Goal: Communication & Community: Participate in discussion

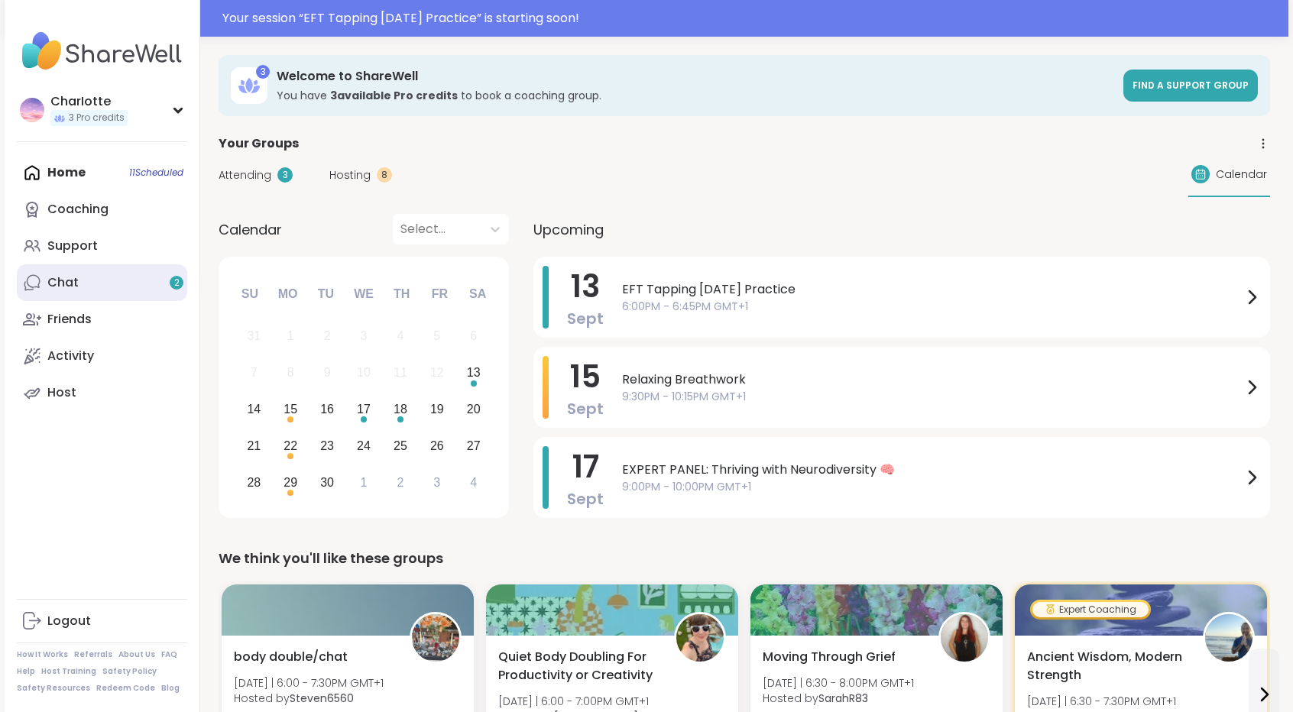
click at [120, 287] on link "Chat 2" at bounding box center [102, 282] width 170 height 37
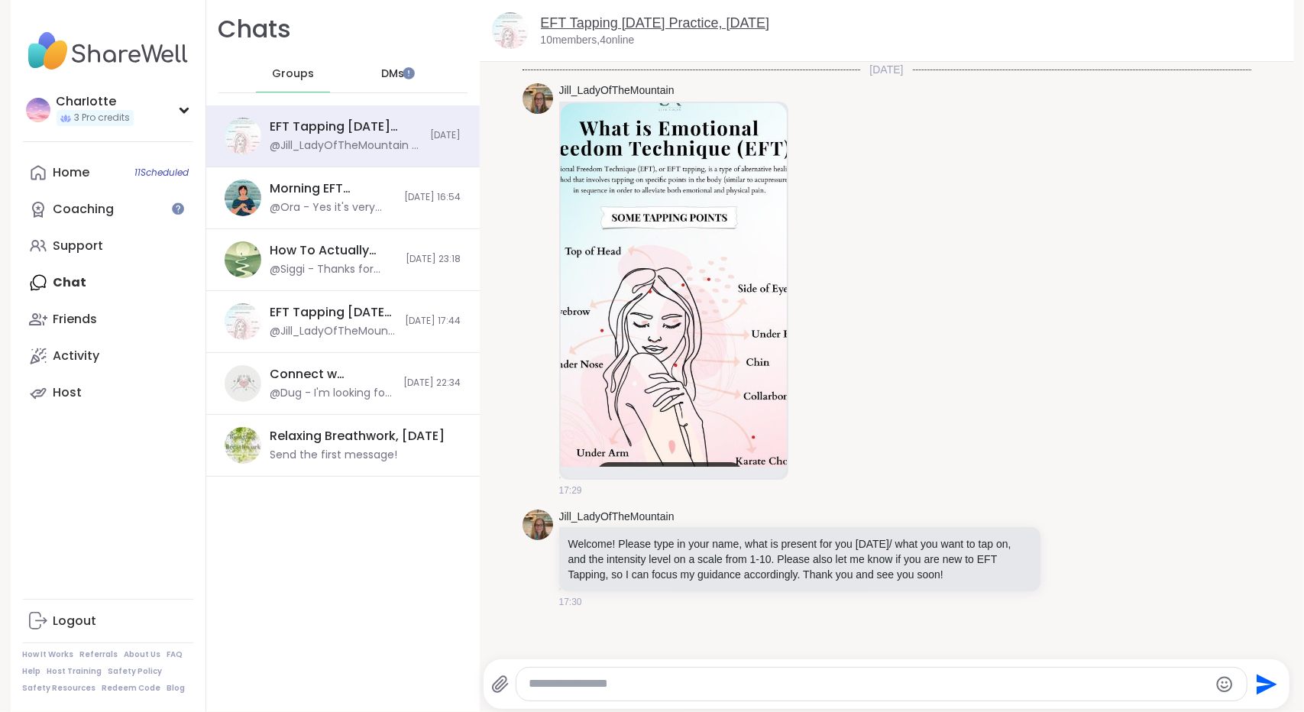
click at [651, 27] on link "EFT Tapping [DATE] Practice, [DATE]" at bounding box center [655, 22] width 229 height 15
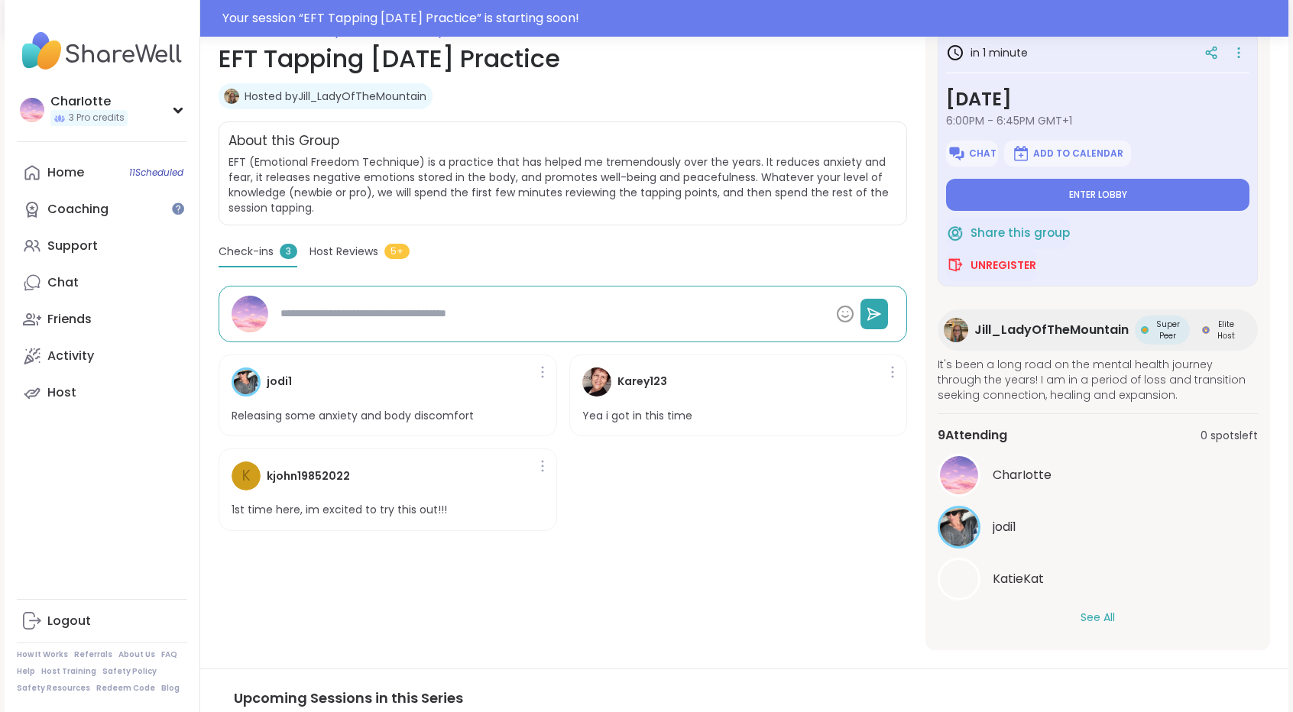
scroll to position [267, 0]
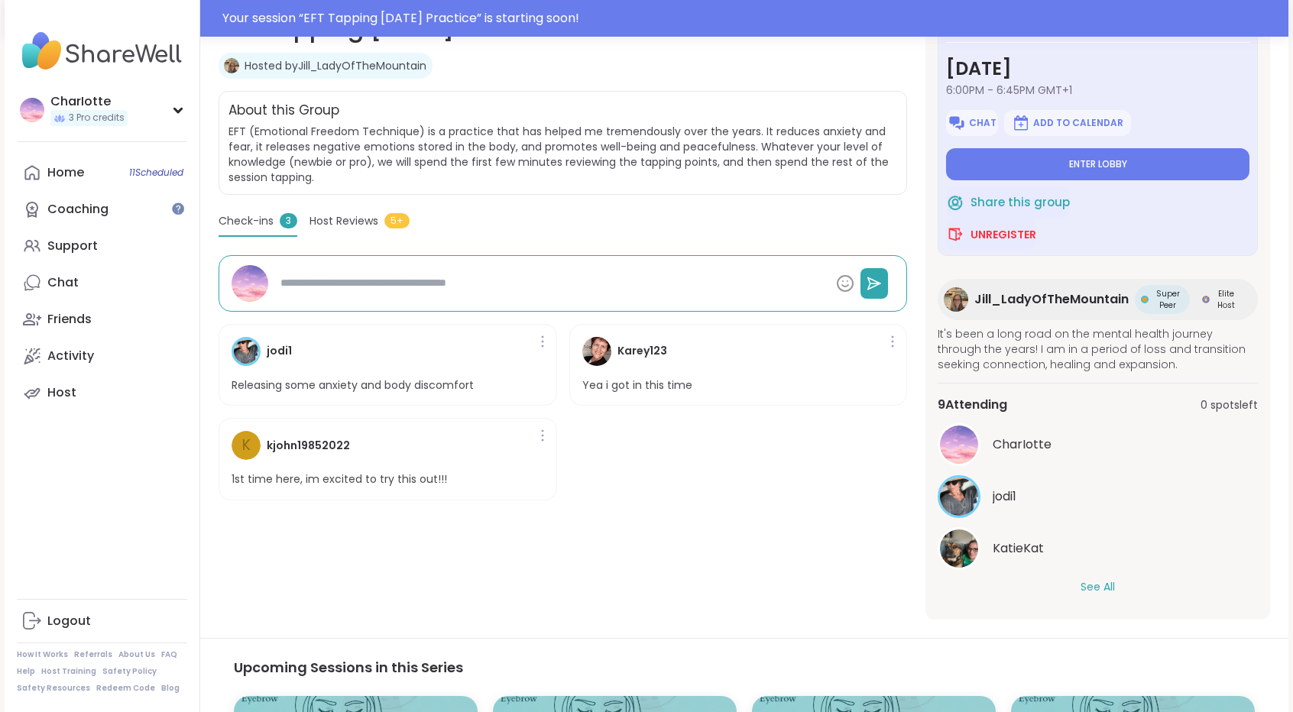
click at [709, 579] on button "See All" at bounding box center [1097, 587] width 34 height 16
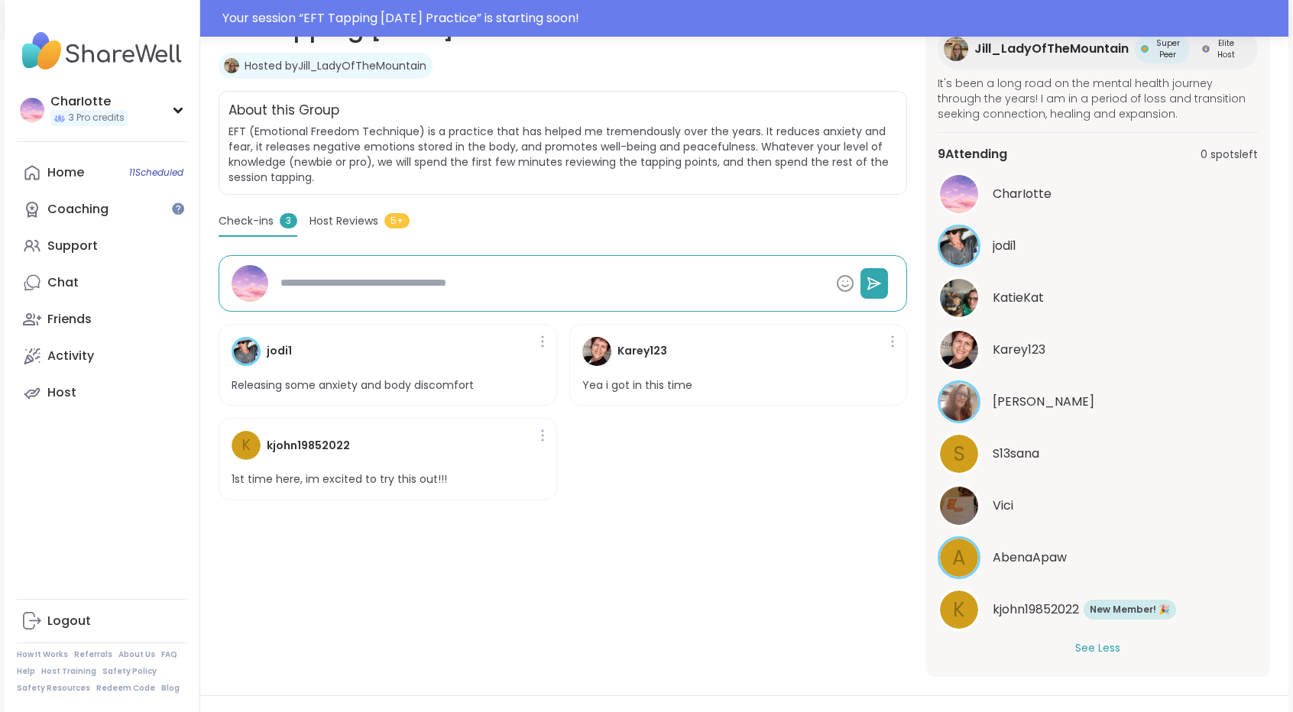
scroll to position [249, 0]
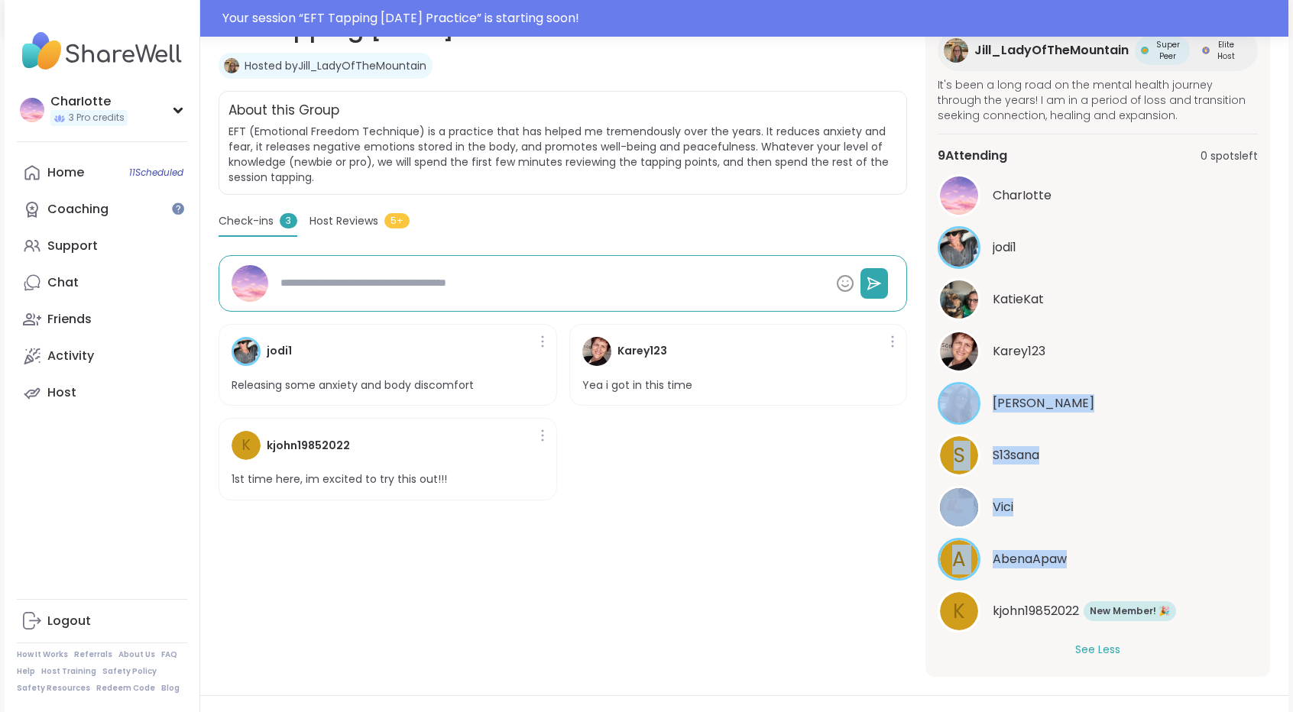
drag, startPoint x: 1251, startPoint y: 570, endPoint x: 1271, endPoint y: 355, distance: 215.6
click at [709, 355] on section "Self-care | Healthy habits | Anxiety EFT Tapping [DATE] Practice Hosted by [PER…" at bounding box center [744, 332] width 1088 height 689
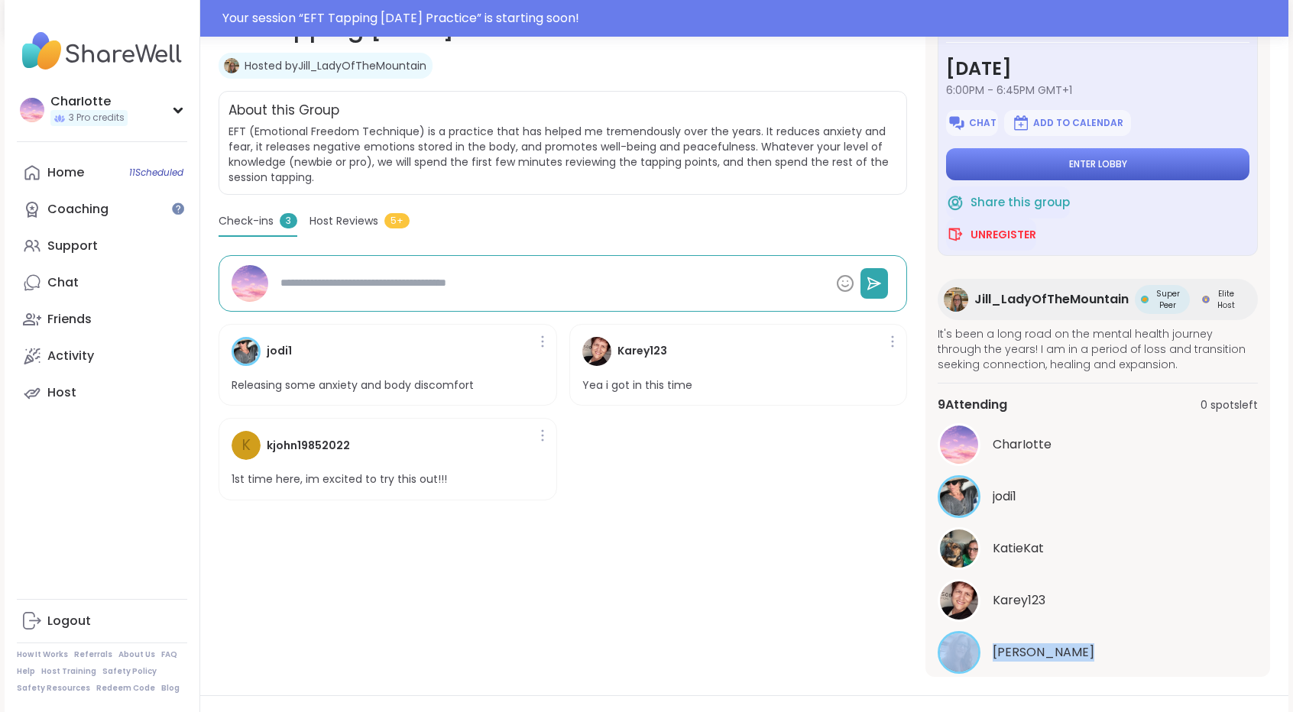
click at [709, 163] on button "Enter lobby" at bounding box center [1097, 164] width 303 height 32
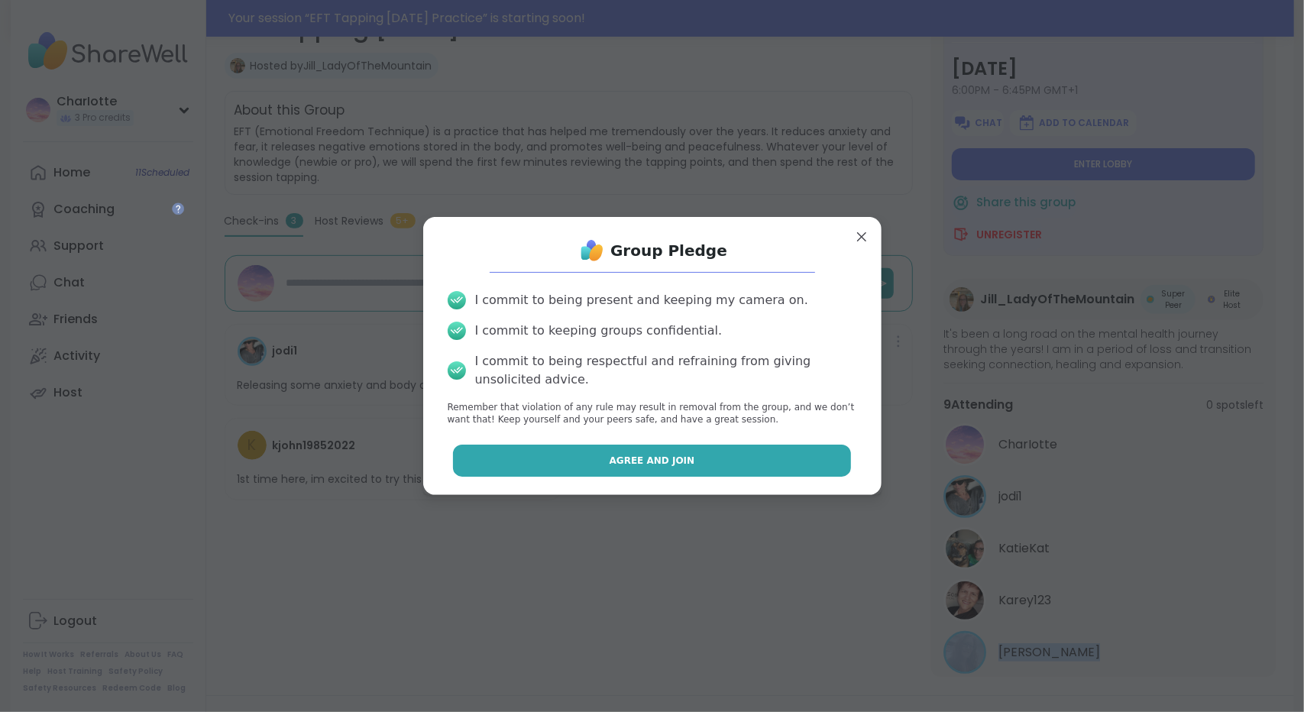
click at [645, 455] on span "Agree and Join" at bounding box center [653, 461] width 86 height 14
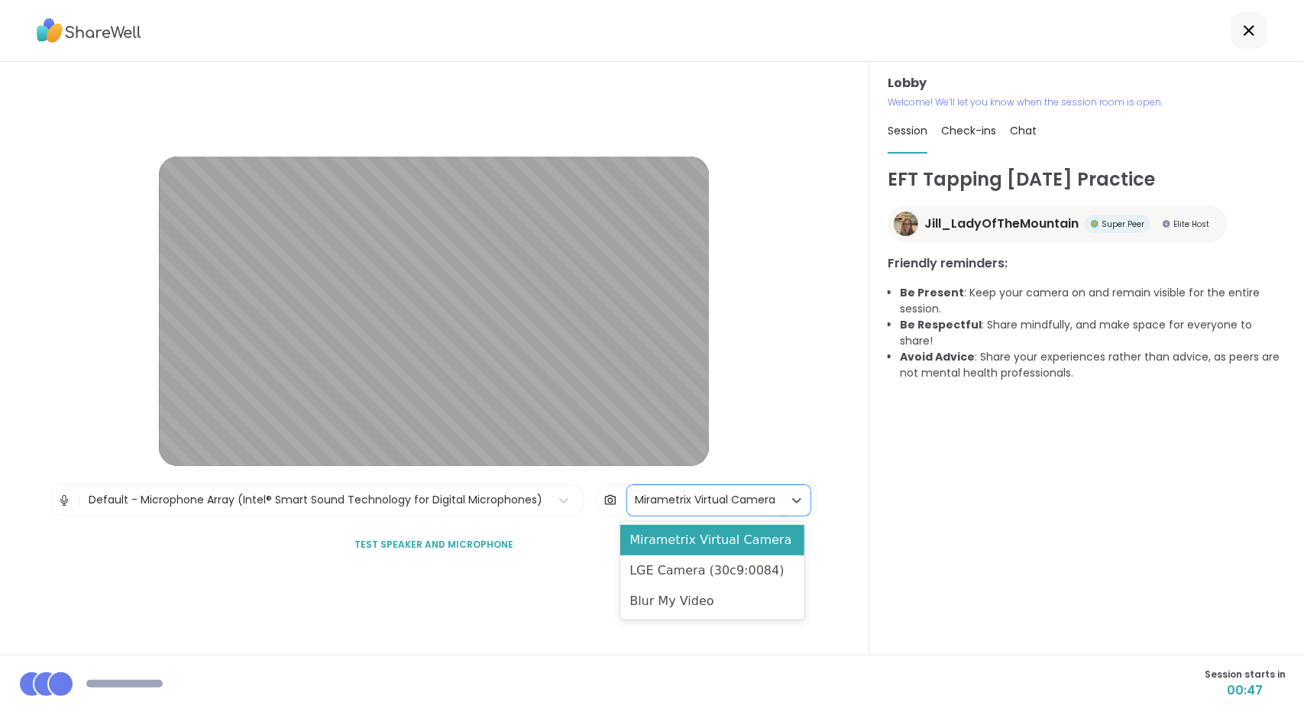
click at [709, 497] on div "Mirametrix Virtual Camera" at bounding box center [705, 500] width 141 height 16
click at [686, 564] on div "LGE Camera (30c9:0084)" at bounding box center [711, 570] width 183 height 31
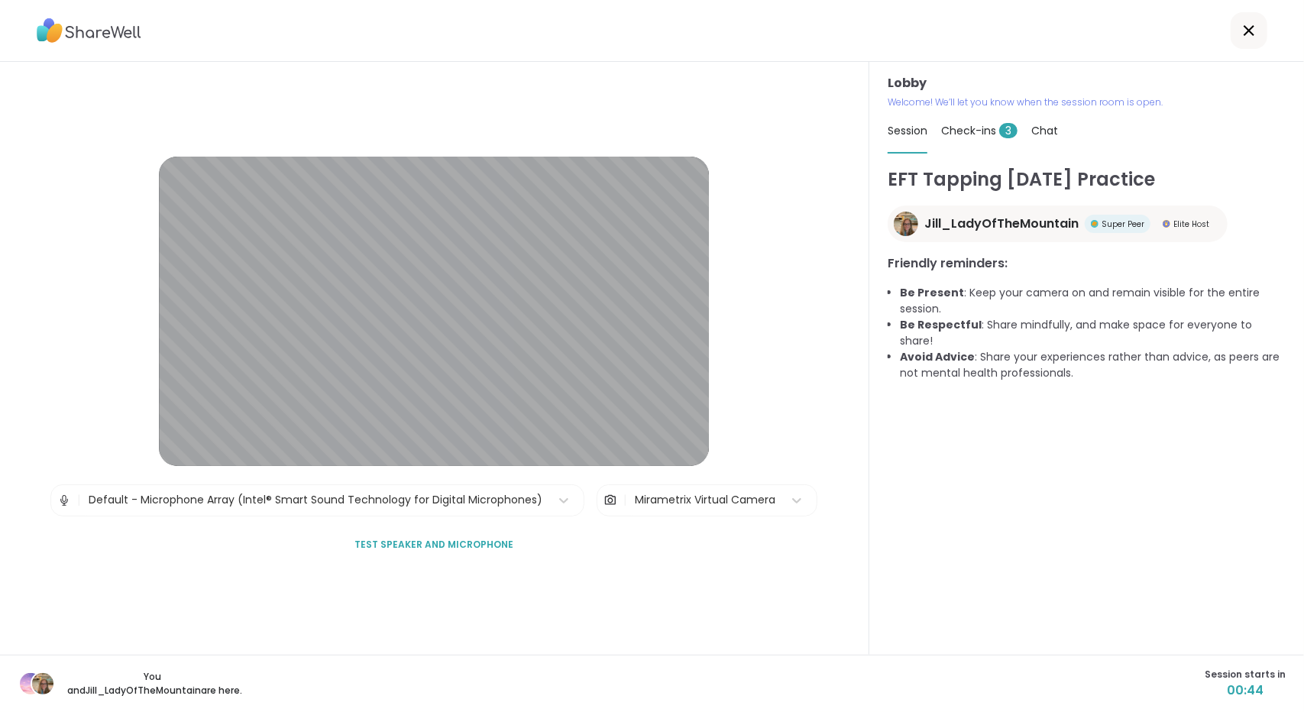
click at [687, 594] on div "Lobby | Default - Microphone Array (Intel® Smart Sound Technology for Digital M…" at bounding box center [434, 358] width 869 height 593
click at [709, 125] on span "Check-ins 3" at bounding box center [979, 130] width 76 height 15
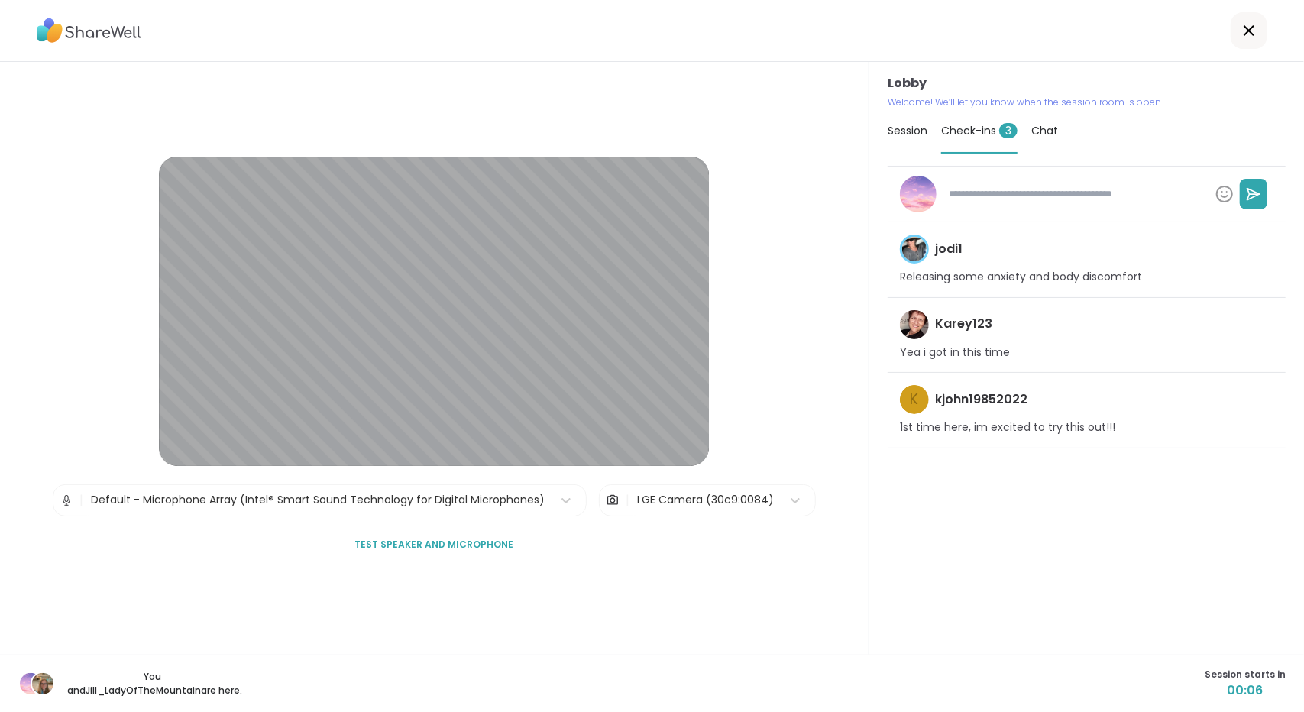
click at [709, 129] on span "Chat" at bounding box center [1044, 130] width 27 height 15
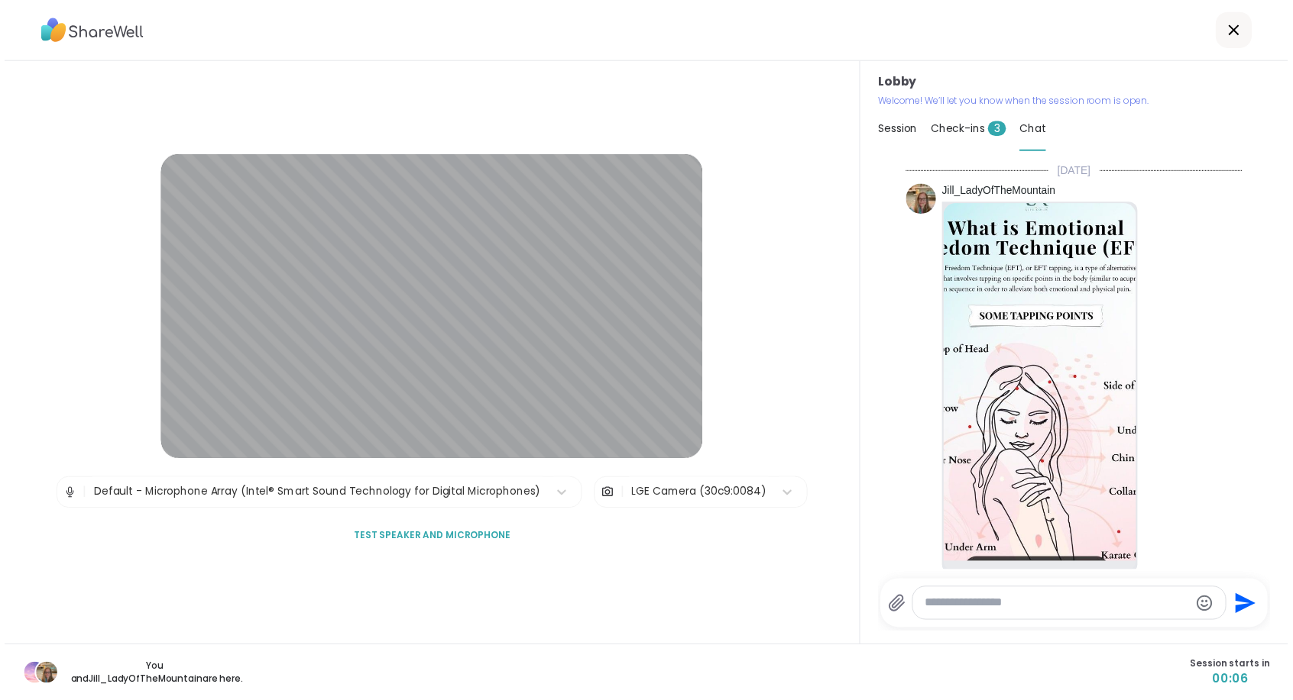
scroll to position [230, 0]
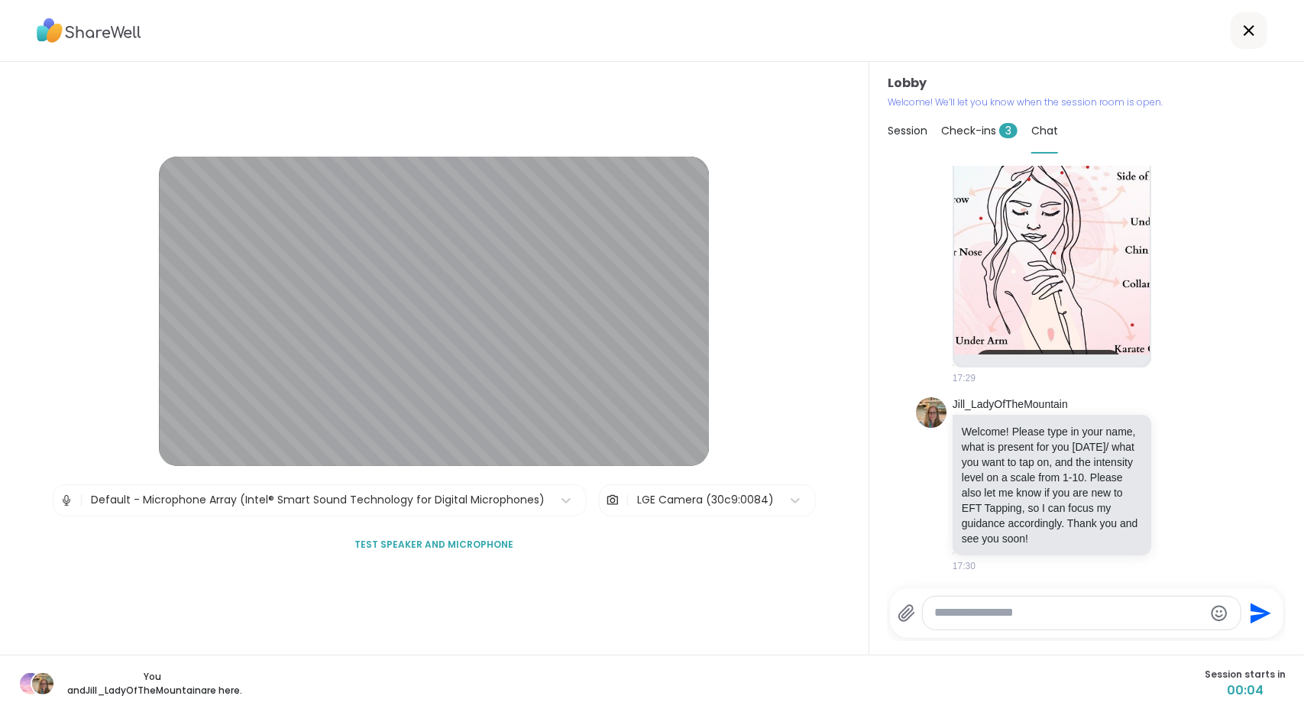
click at [709, 121] on div "Session" at bounding box center [908, 130] width 40 height 43
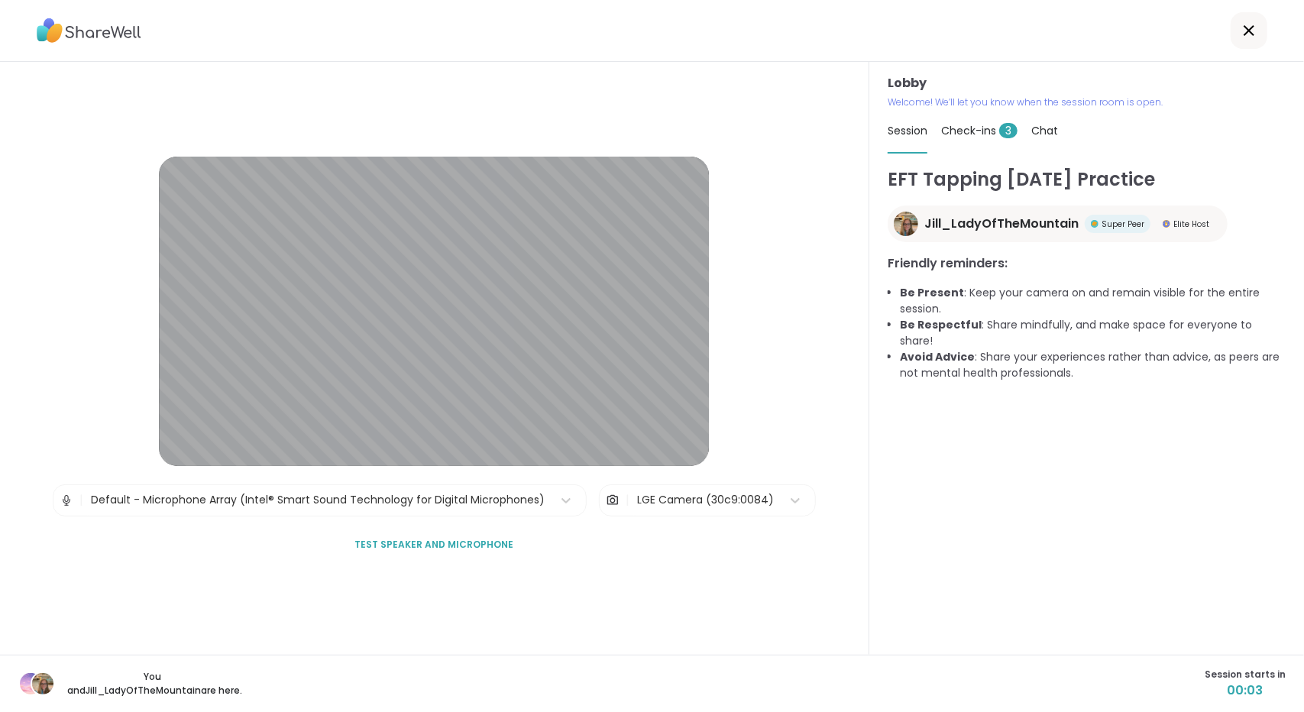
click at [709, 129] on span "Check-ins 3" at bounding box center [979, 130] width 76 height 15
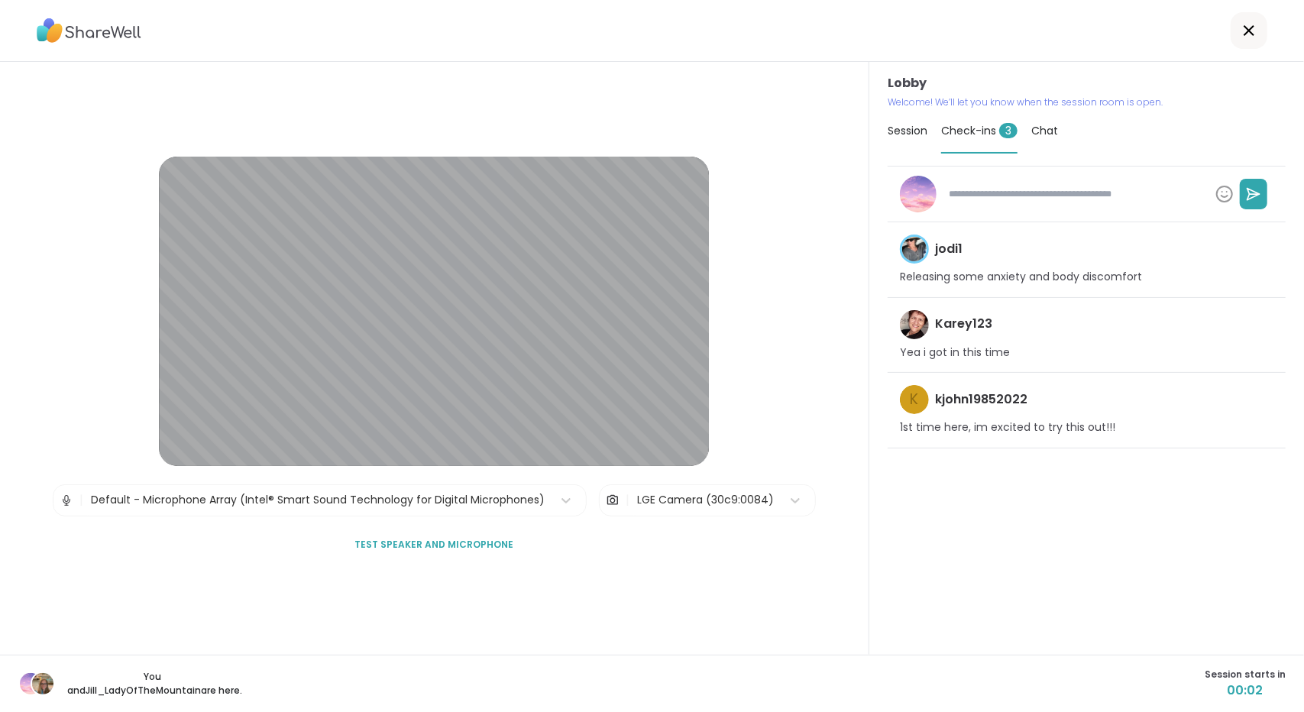
click at [709, 31] on icon at bounding box center [1249, 30] width 18 height 18
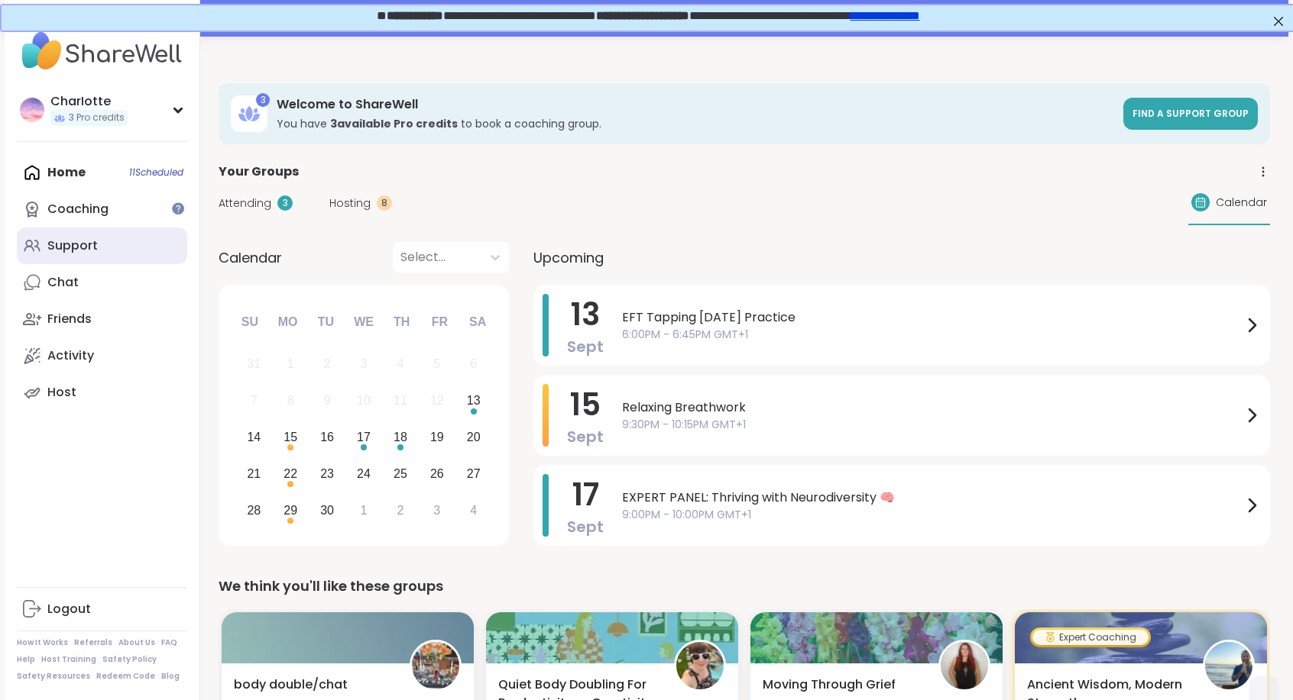
click at [105, 246] on link "Support" at bounding box center [102, 246] width 170 height 37
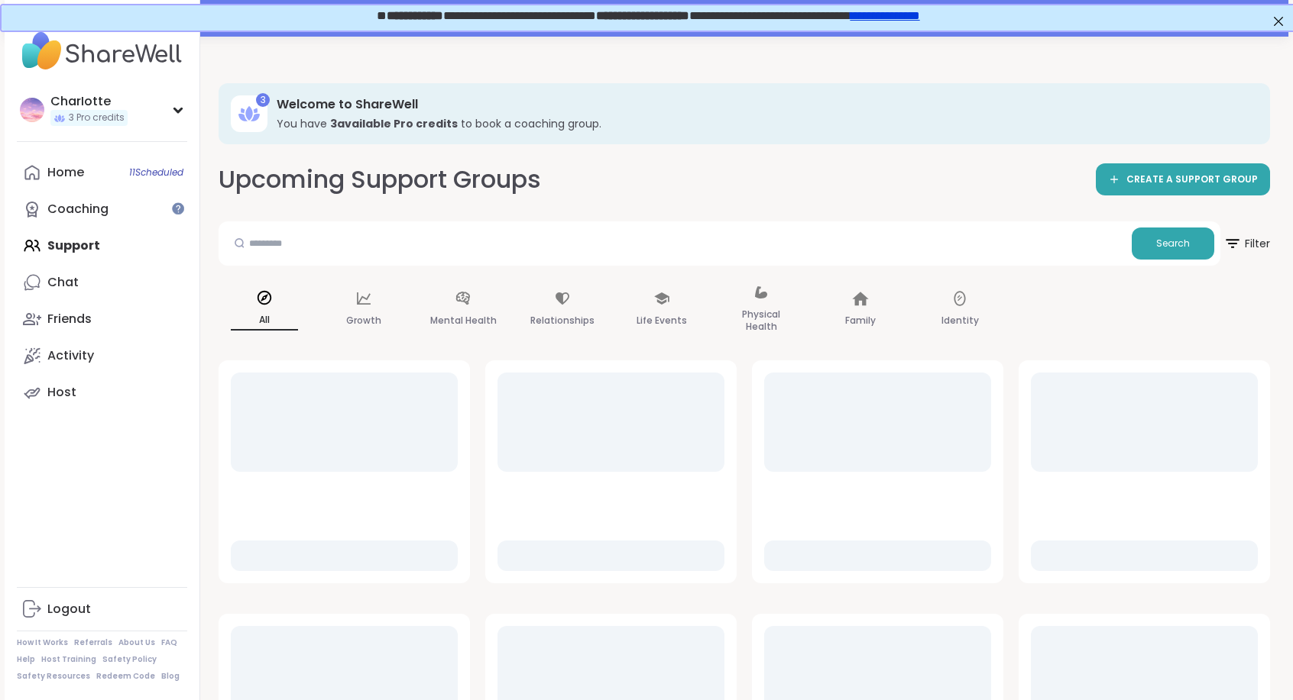
click at [409, 417] on div at bounding box center [344, 422] width 227 height 99
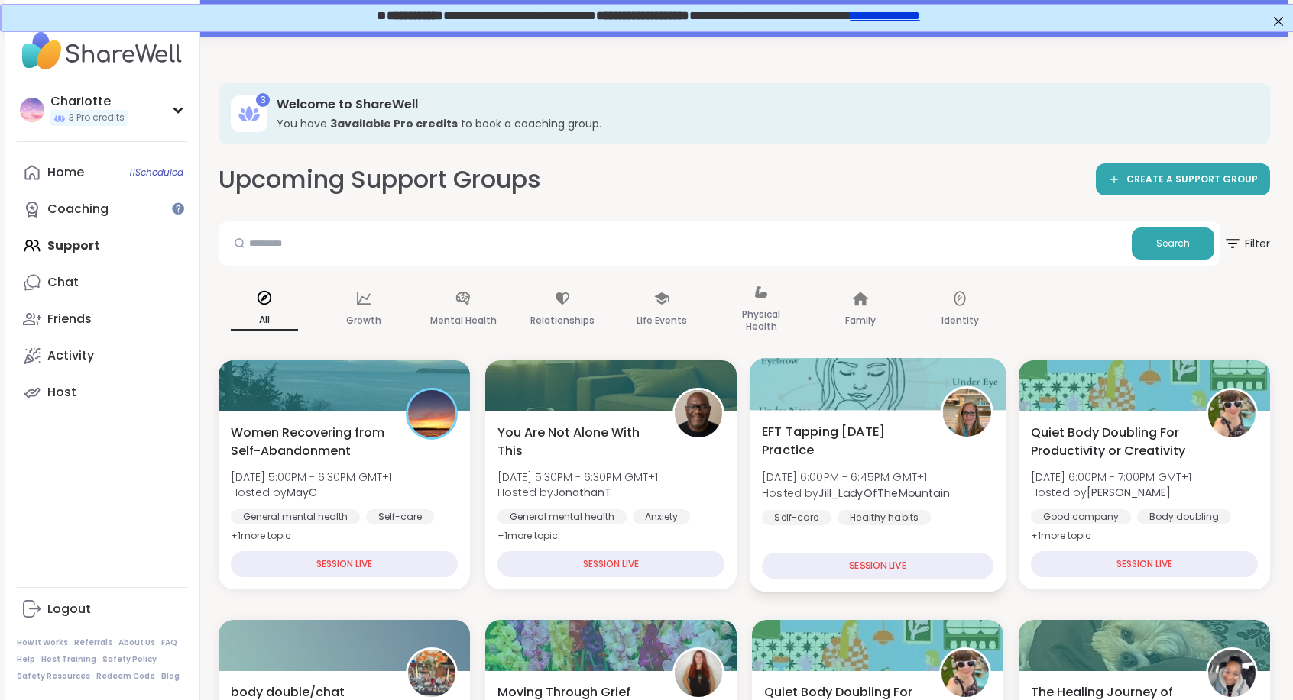
click at [709, 455] on span "EFT Tapping [DATE] Practice" at bounding box center [842, 440] width 161 height 37
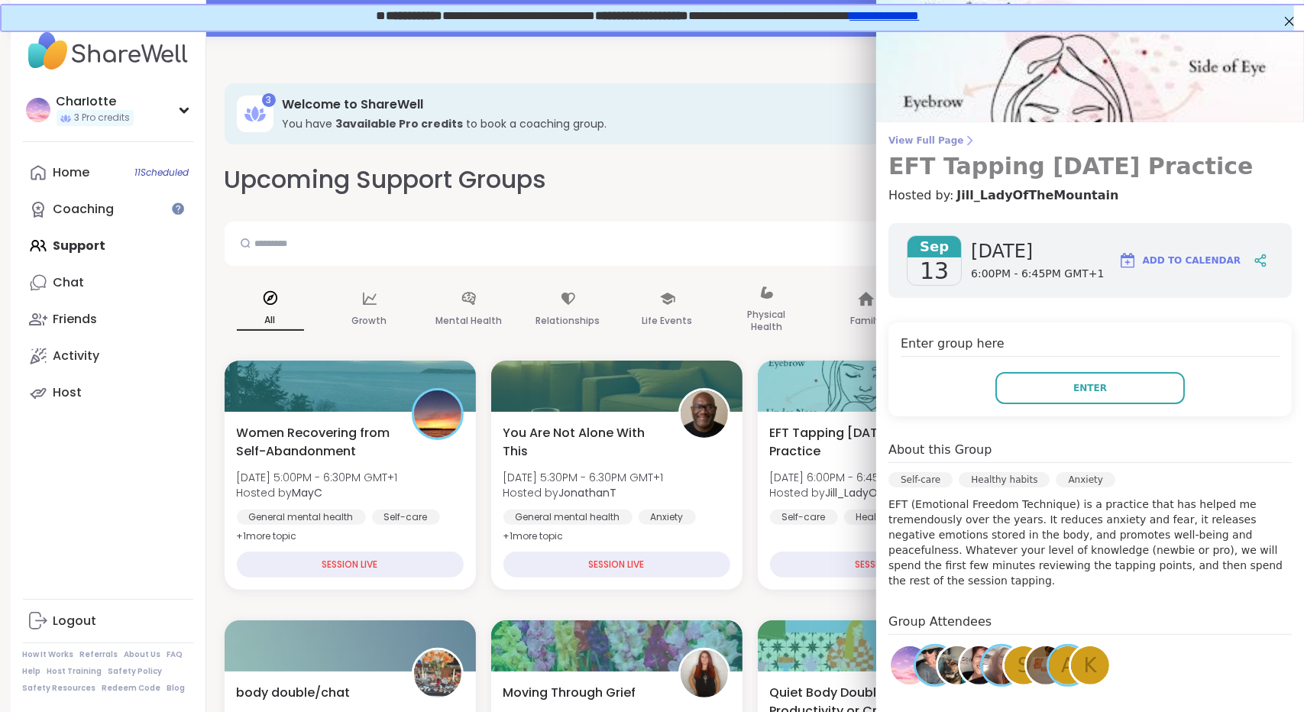
click at [709, 141] on icon at bounding box center [969, 140] width 12 height 12
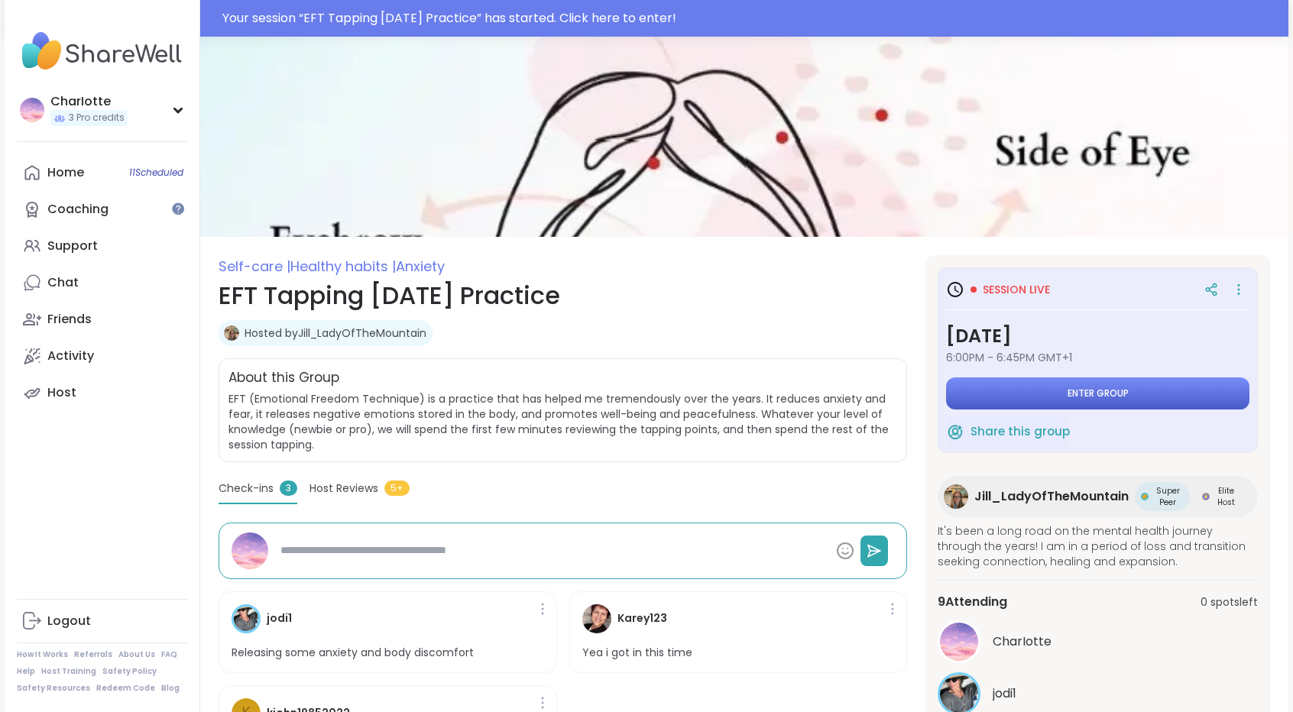
click at [709, 402] on button "Enter group" at bounding box center [1097, 393] width 303 height 32
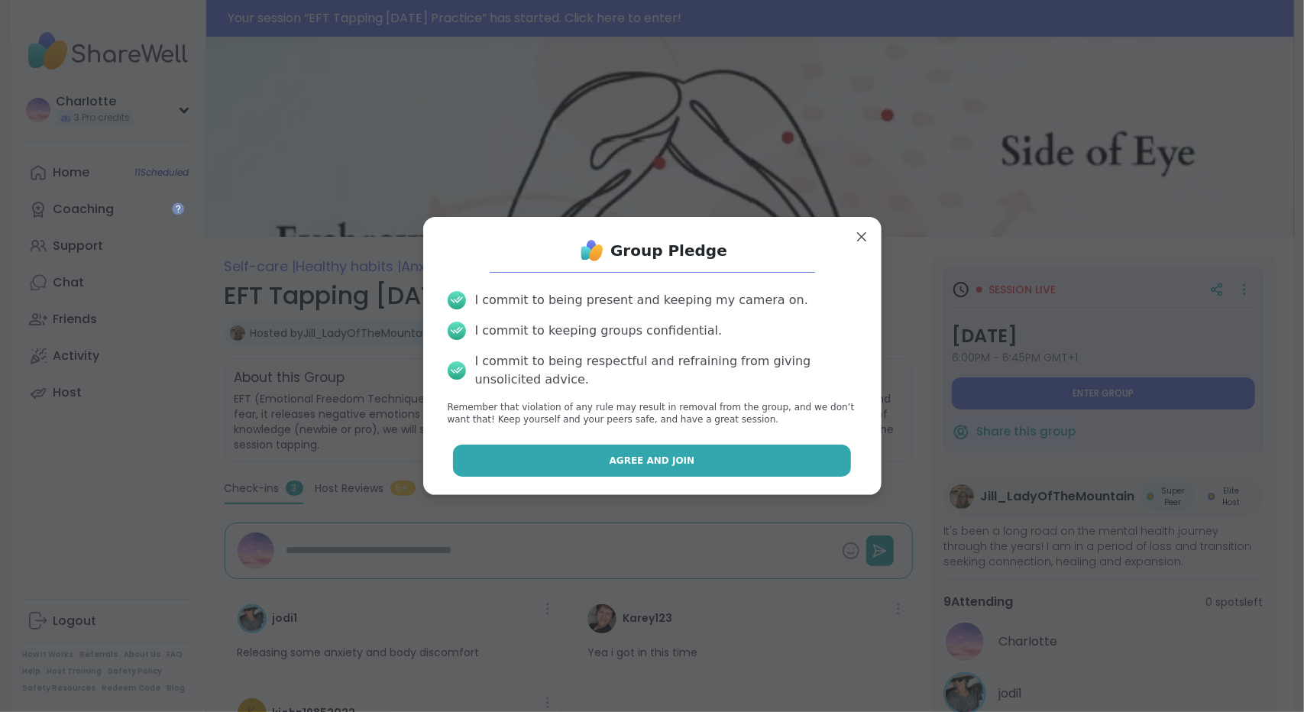
click at [709, 450] on button "Agree and Join" at bounding box center [652, 461] width 398 height 32
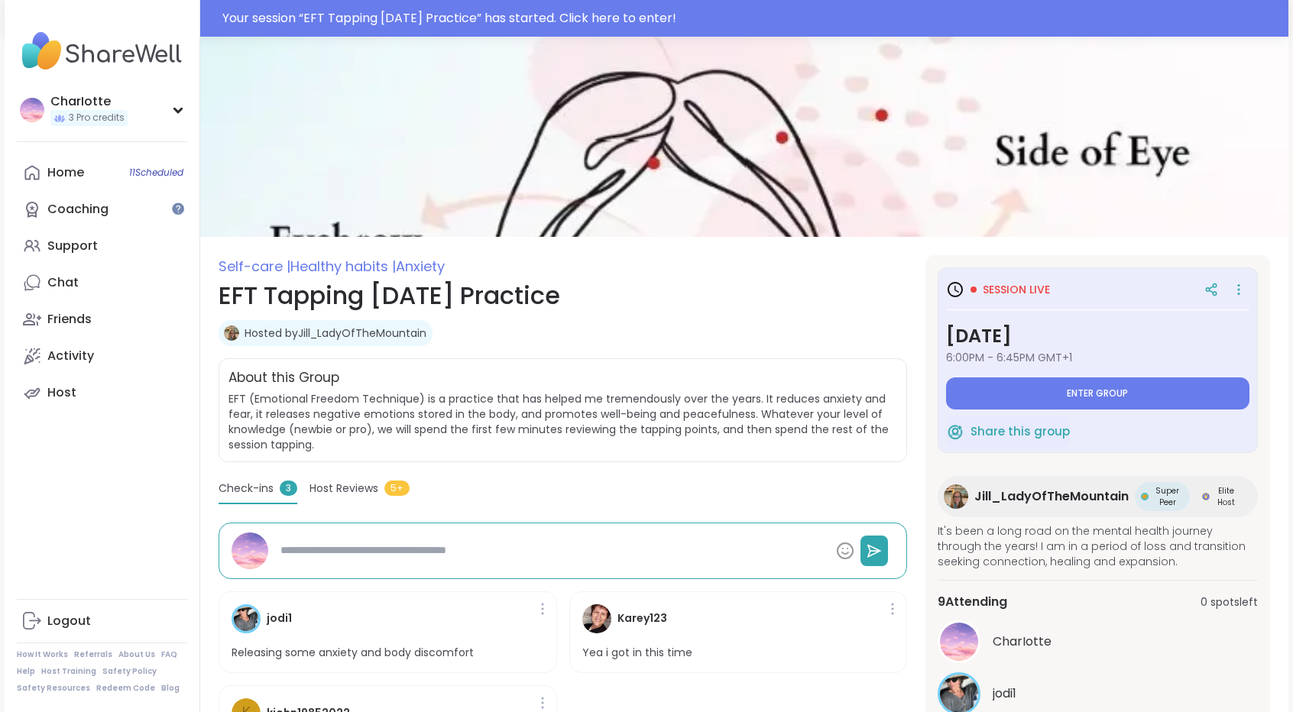
type textarea "*"
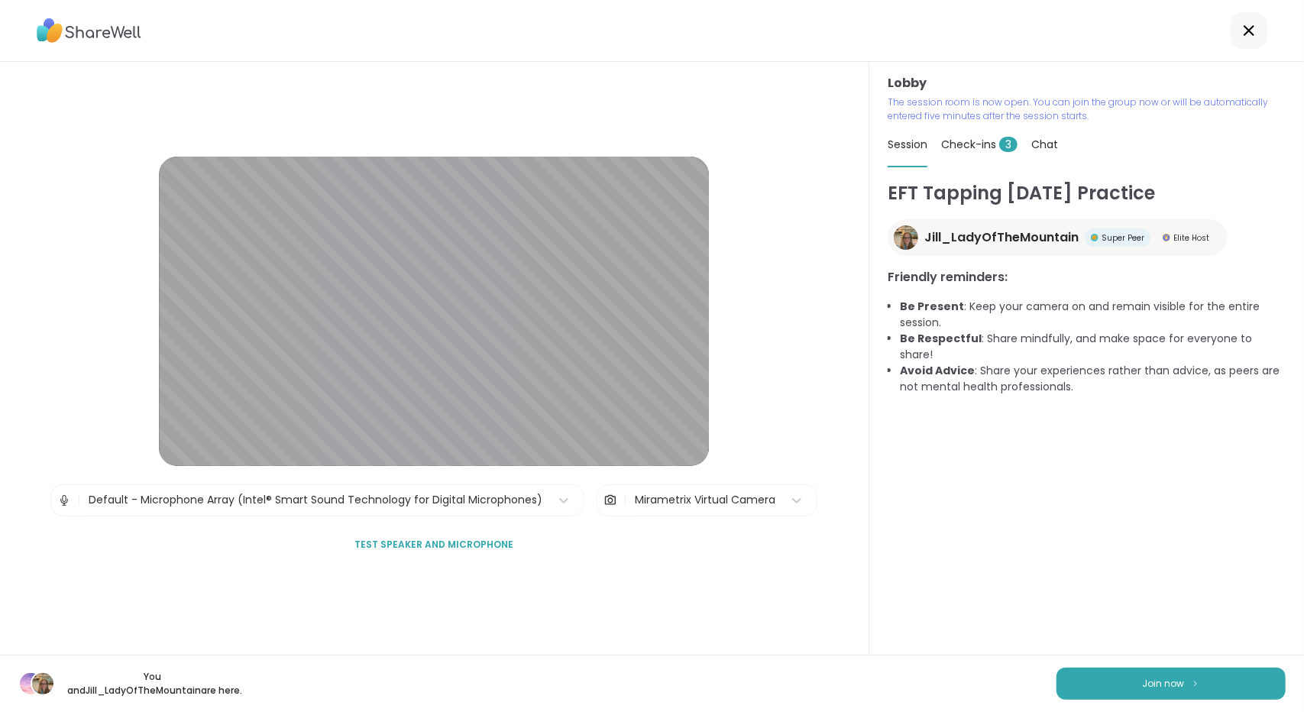
click at [709, 144] on div "Session Check-ins 3 Chat" at bounding box center [1087, 145] width 398 height 44
click at [709, 142] on span "Chat" at bounding box center [1044, 144] width 27 height 15
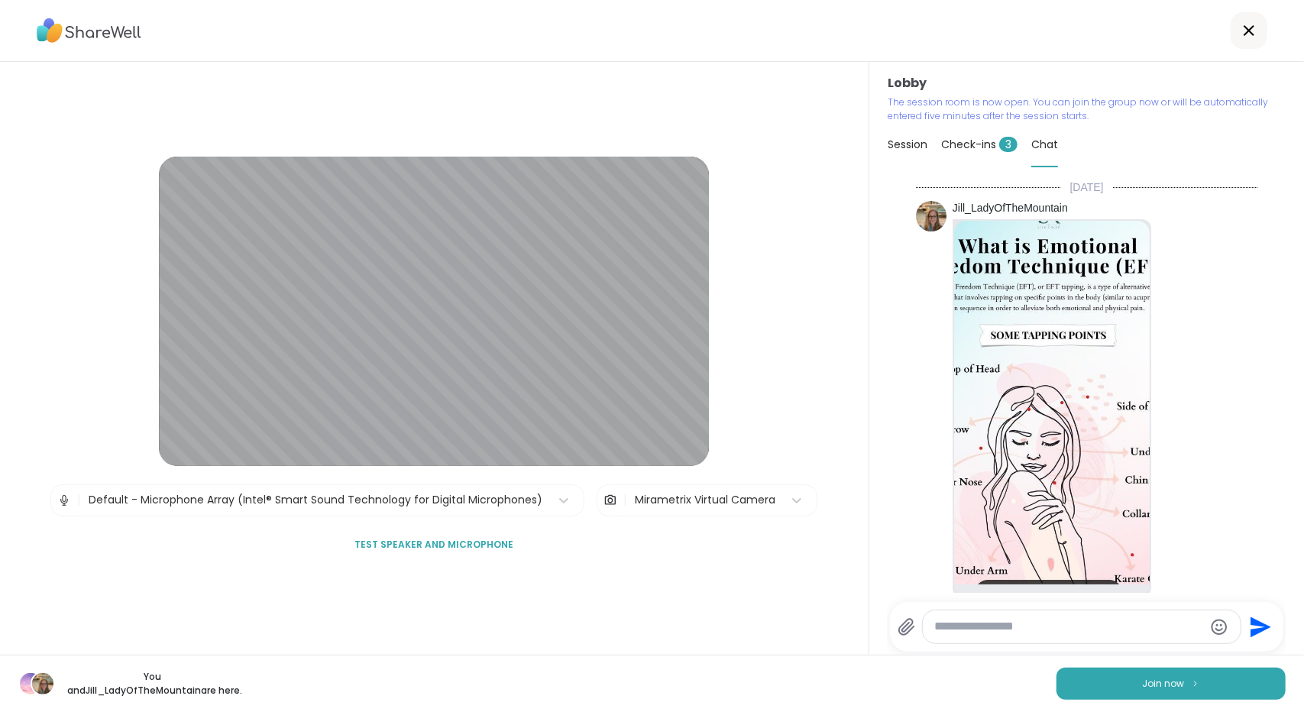
scroll to position [230, 0]
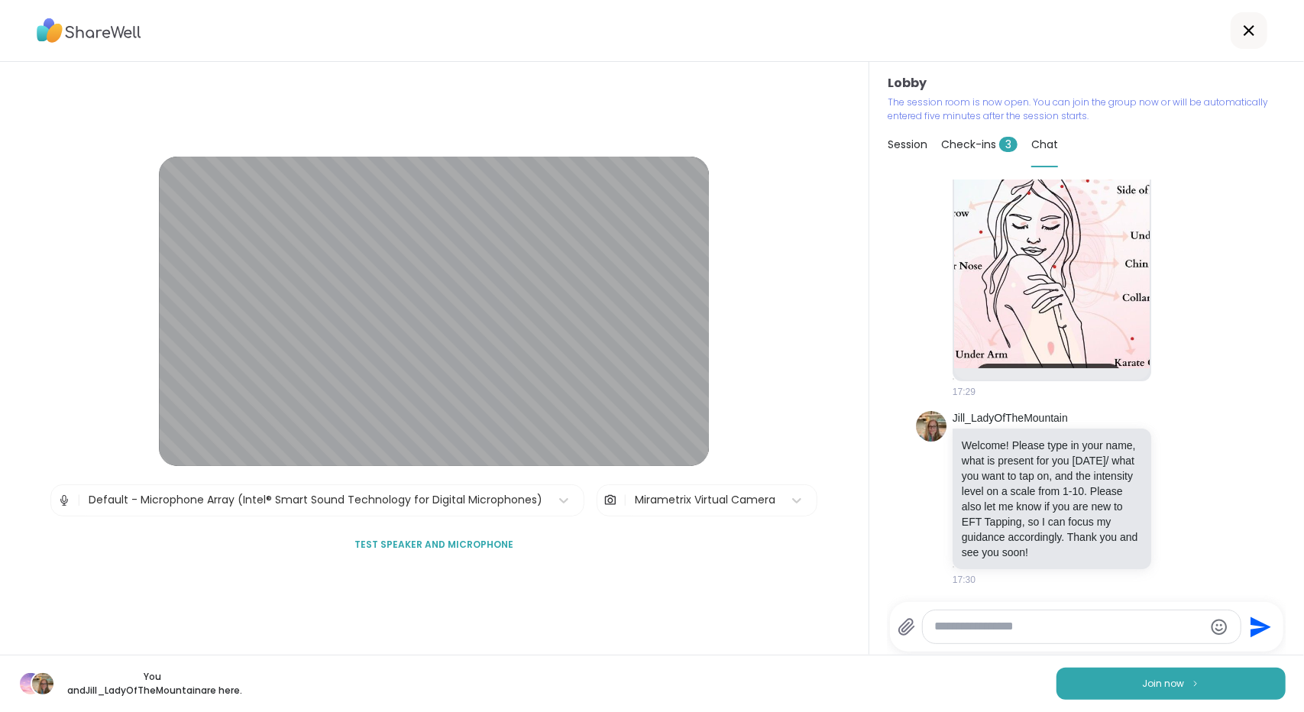
click at [709, 147] on span "Session" at bounding box center [908, 144] width 40 height 15
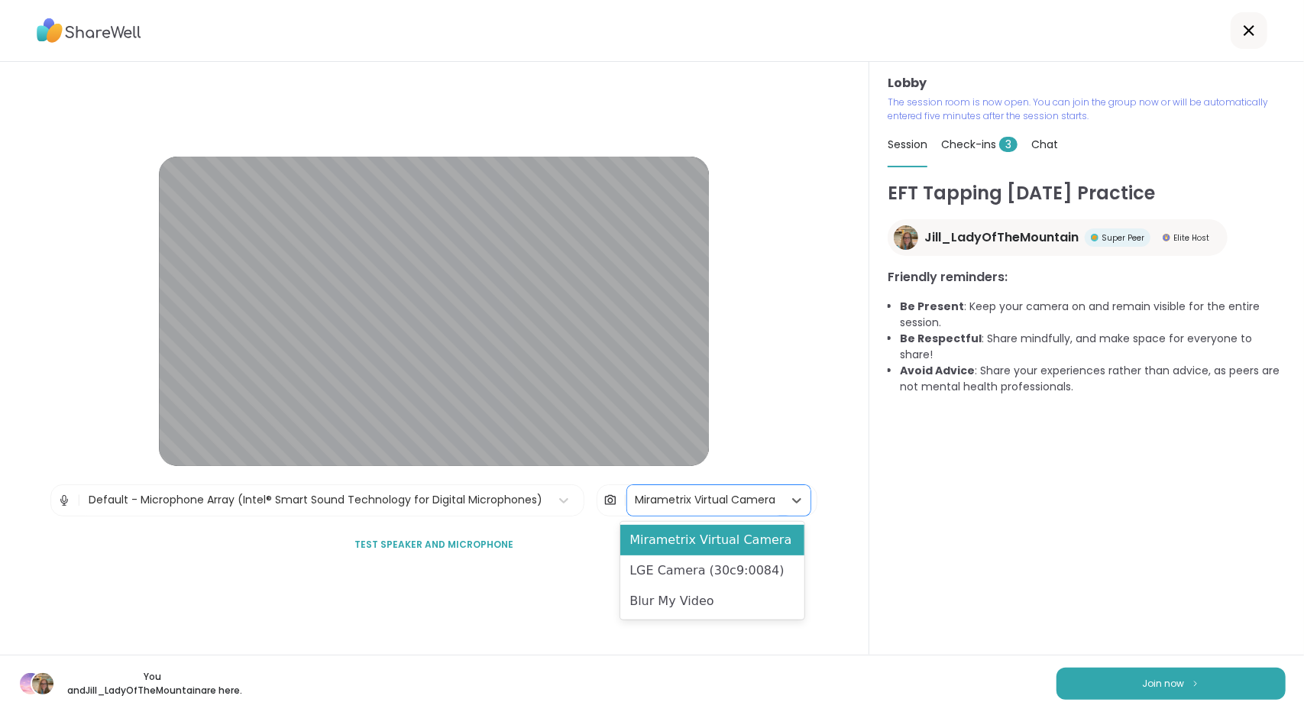
click at [678, 485] on div "Mirametrix Virtual Camera" at bounding box center [705, 500] width 156 height 31
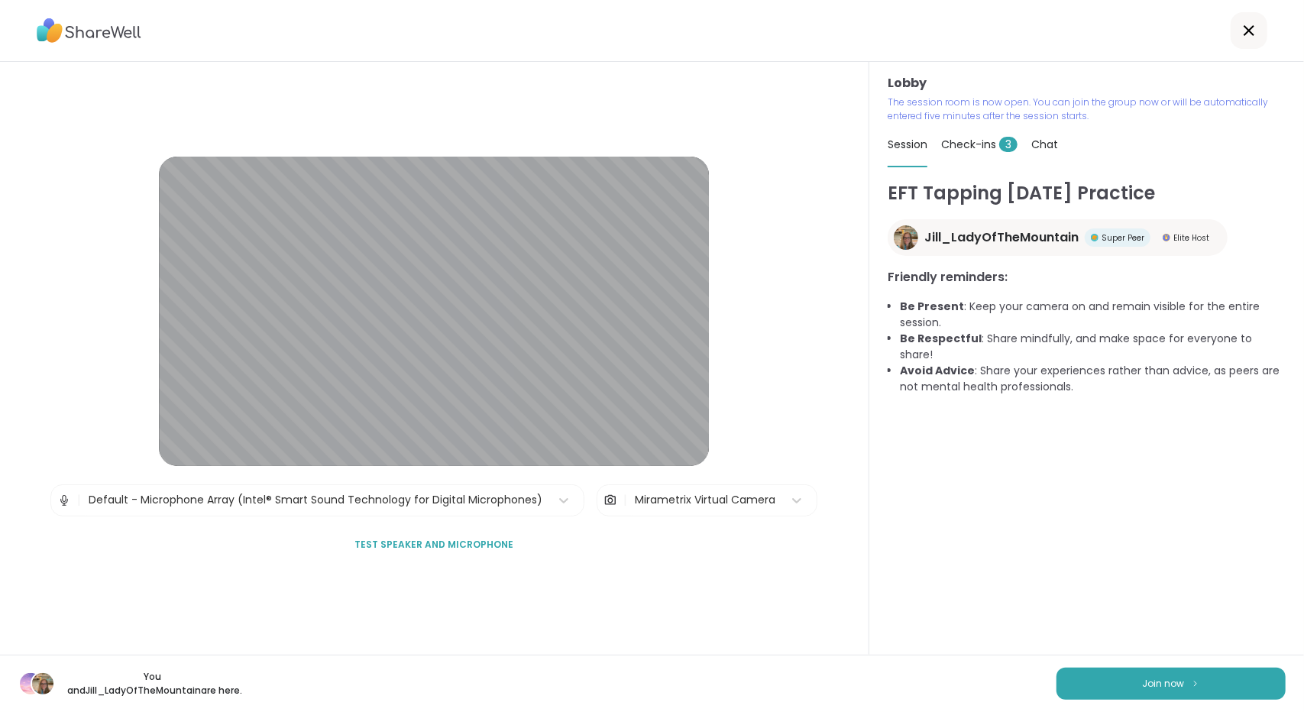
click at [709, 429] on div "Lobby | Default - Microphone Array (Intel® Smart Sound Technology for Digital M…" at bounding box center [434, 358] width 869 height 593
click at [709, 380] on div "Lobby | Default - Microphone Array (Intel® Smart Sound Technology for Digital M…" at bounding box center [434, 358] width 869 height 593
click at [278, 572] on div "Lobby | Default - Microphone Array (Intel® Smart Sound Technology for Digital M…" at bounding box center [434, 358] width 869 height 593
click at [709, 671] on span "Join now" at bounding box center [1164, 684] width 42 height 14
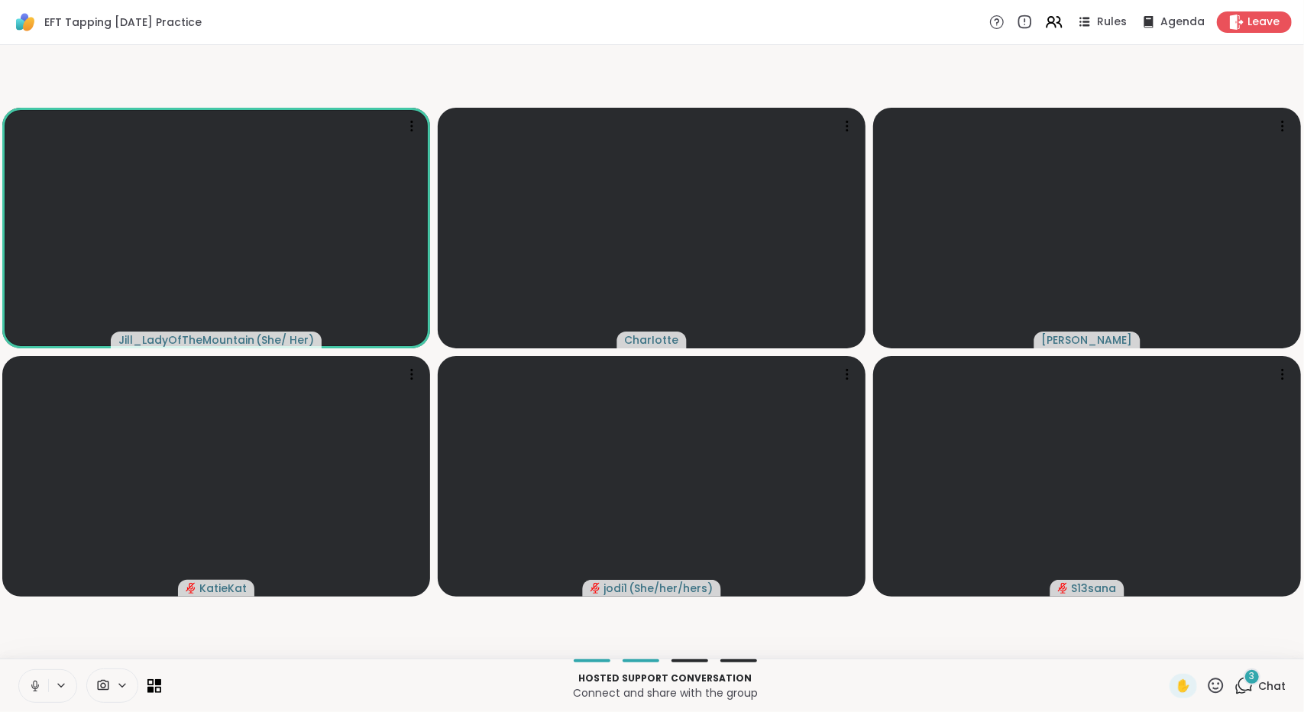
click at [108, 671] on icon at bounding box center [103, 685] width 14 height 15
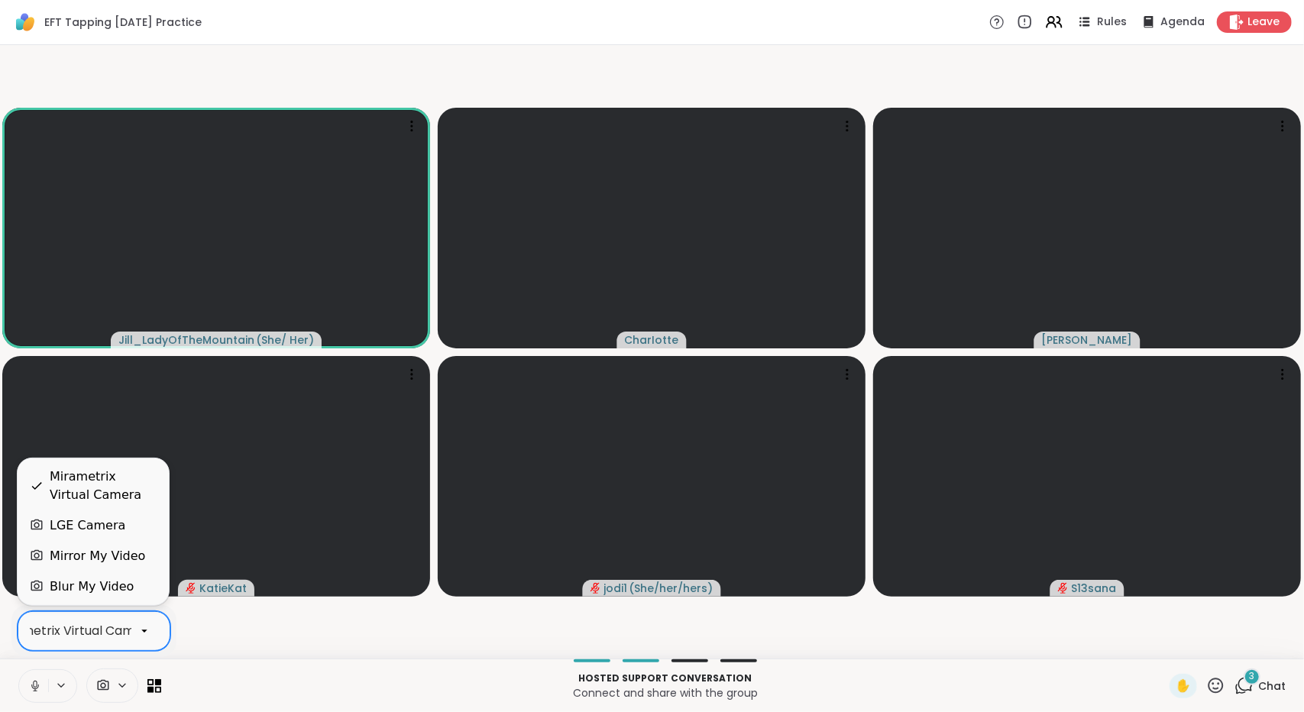
click at [104, 635] on div "Mirametrix Virtual Camera" at bounding box center [75, 631] width 160 height 18
click at [99, 526] on div "LGE Camera" at bounding box center [88, 525] width 76 height 18
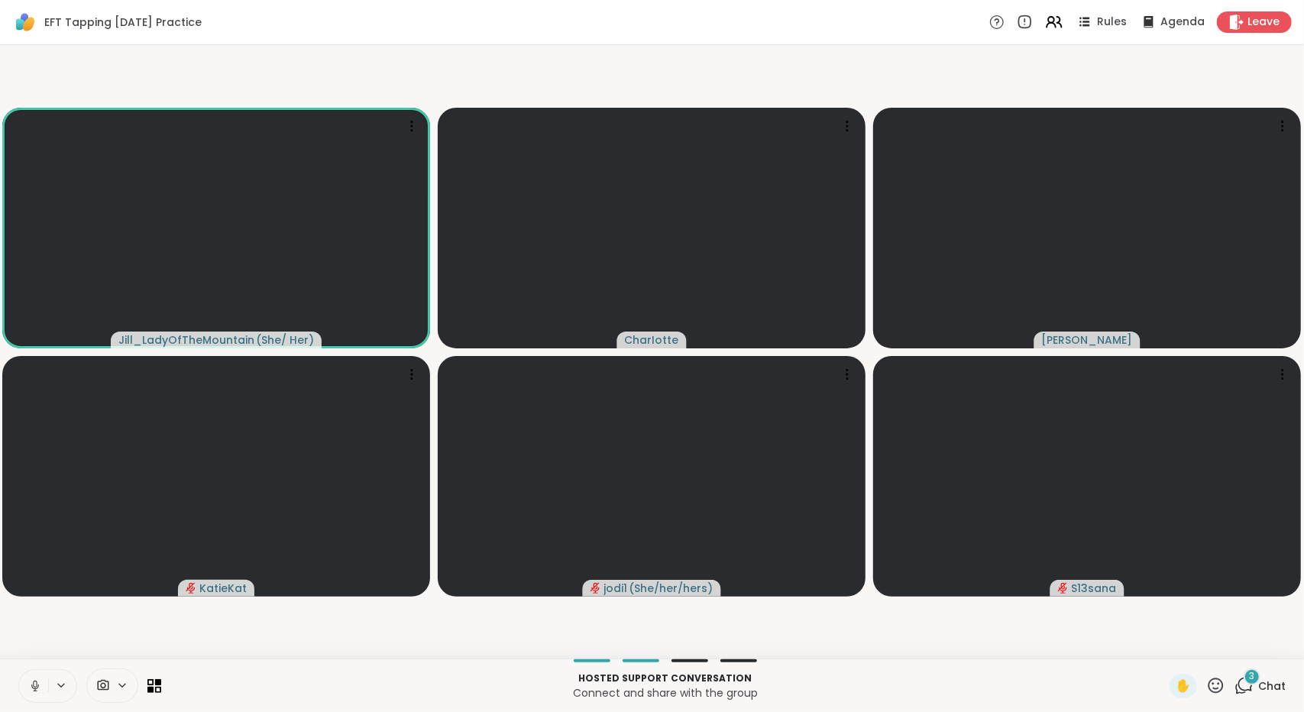
click at [226, 640] on video-player-container "[PERSON_NAME] ( She/ Her ) [PERSON_NAME] [PERSON_NAME] KatieKat jodi1 ( She/her…" at bounding box center [652, 351] width 1286 height 601
click at [40, 671] on icon at bounding box center [35, 686] width 14 height 14
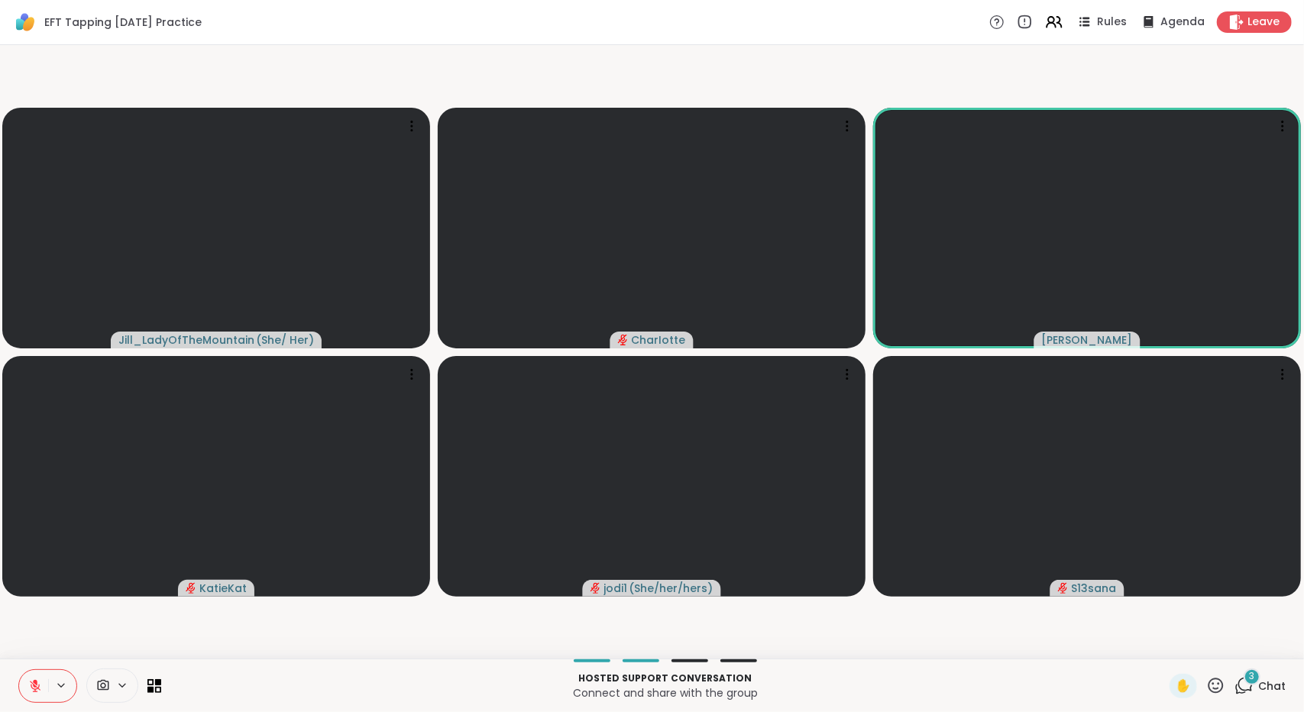
click at [709, 671] on span "Chat" at bounding box center [1272, 685] width 28 height 15
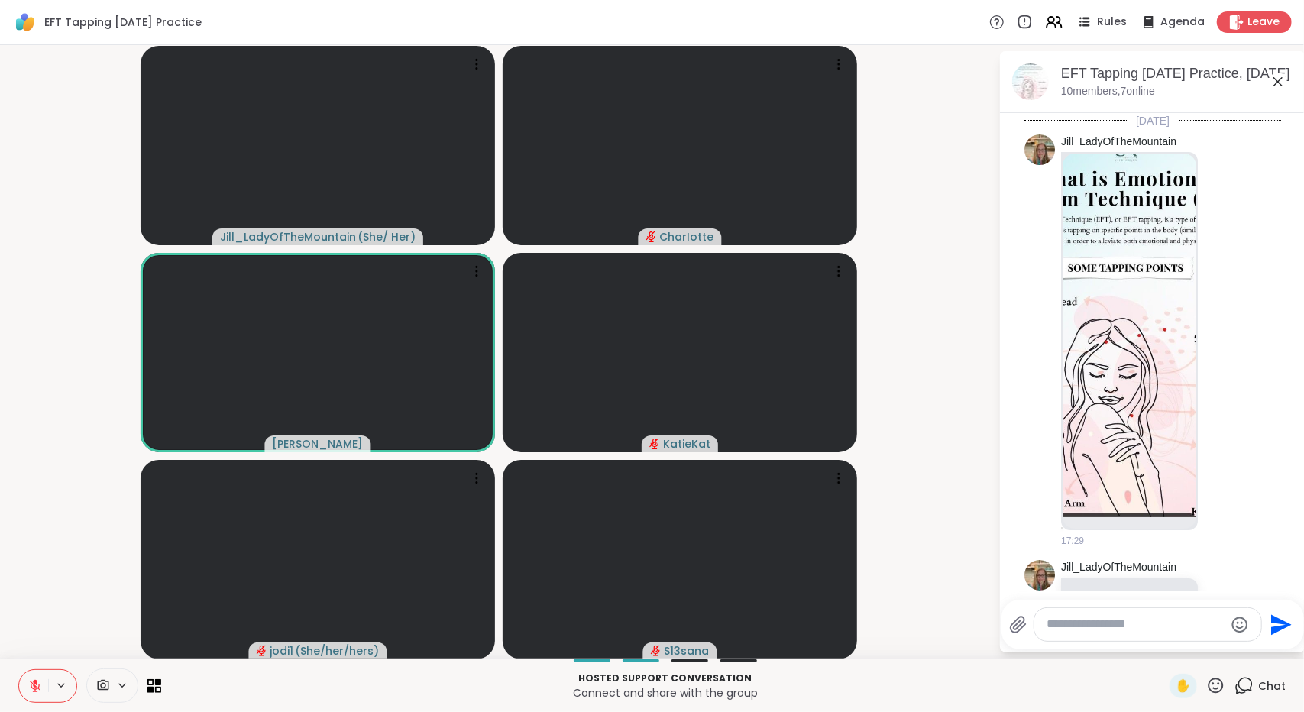
scroll to position [612, 0]
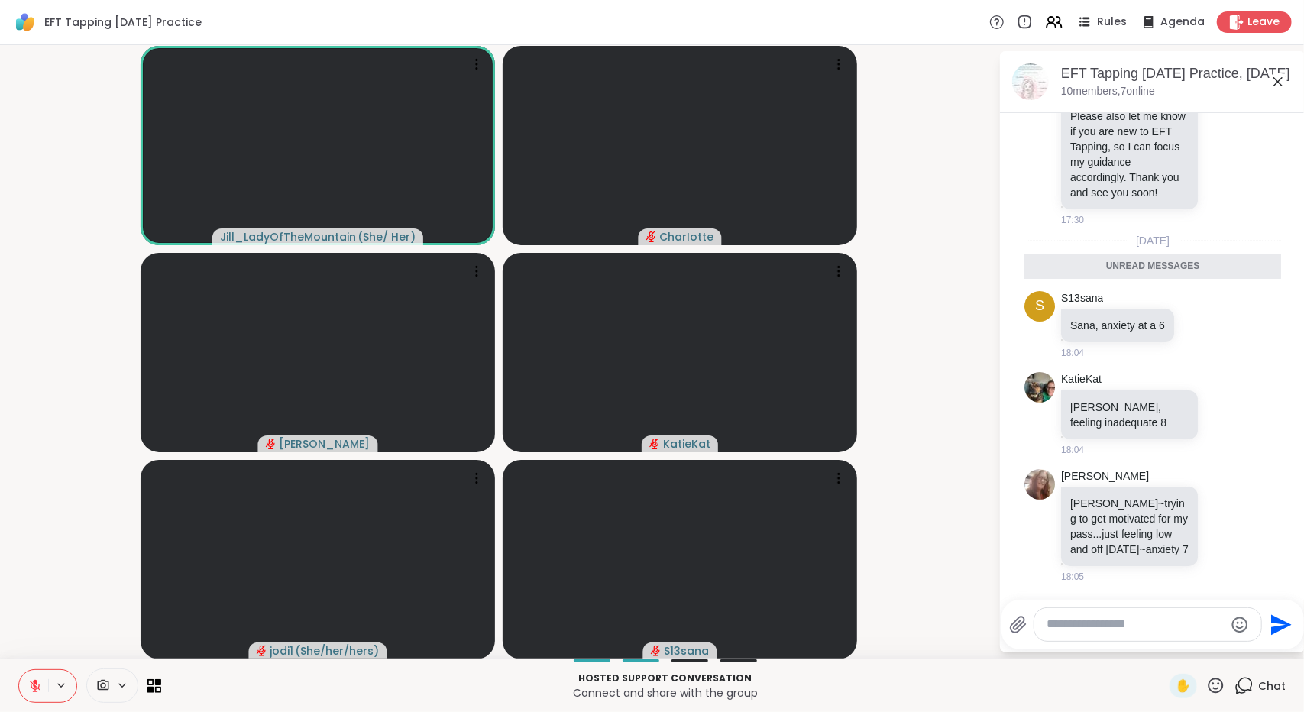
click at [709, 633] on div at bounding box center [1147, 624] width 227 height 33
click at [709, 612] on div at bounding box center [1147, 624] width 227 height 33
click at [709, 620] on textarea "Type your message" at bounding box center [1136, 624] width 178 height 16
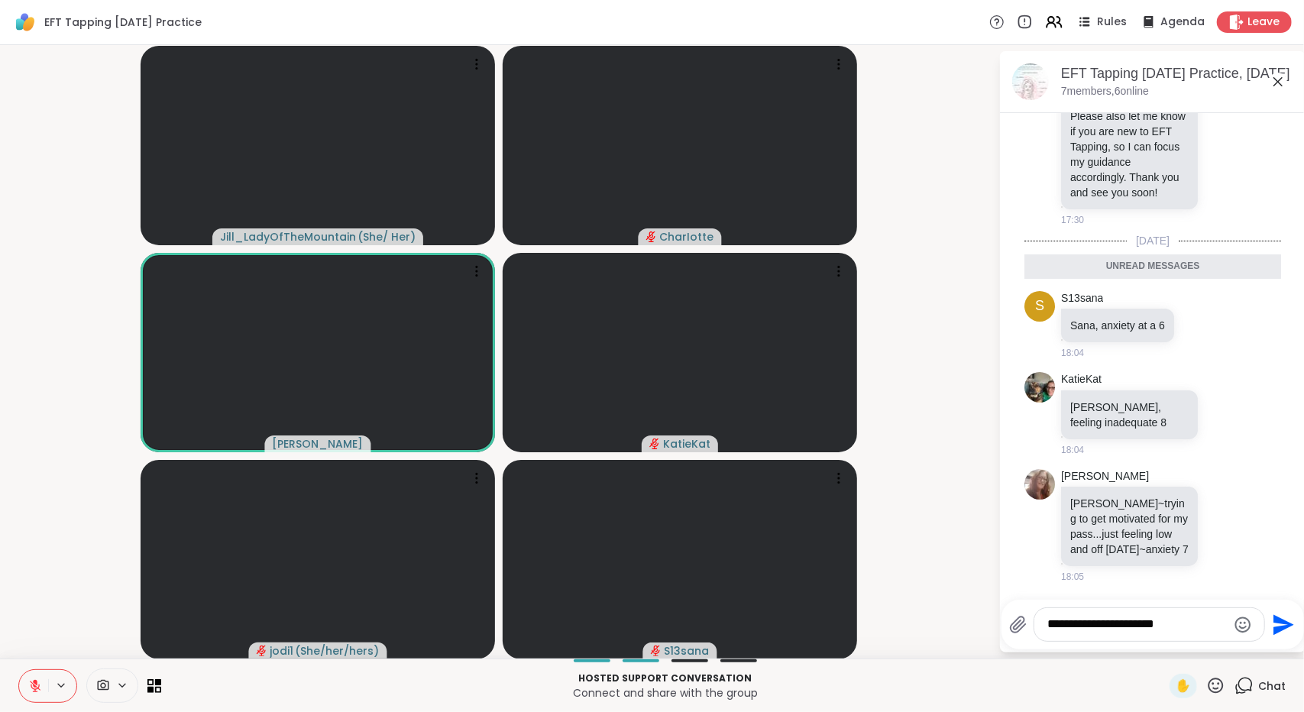
click at [709, 629] on textarea "**********" at bounding box center [1137, 624] width 179 height 16
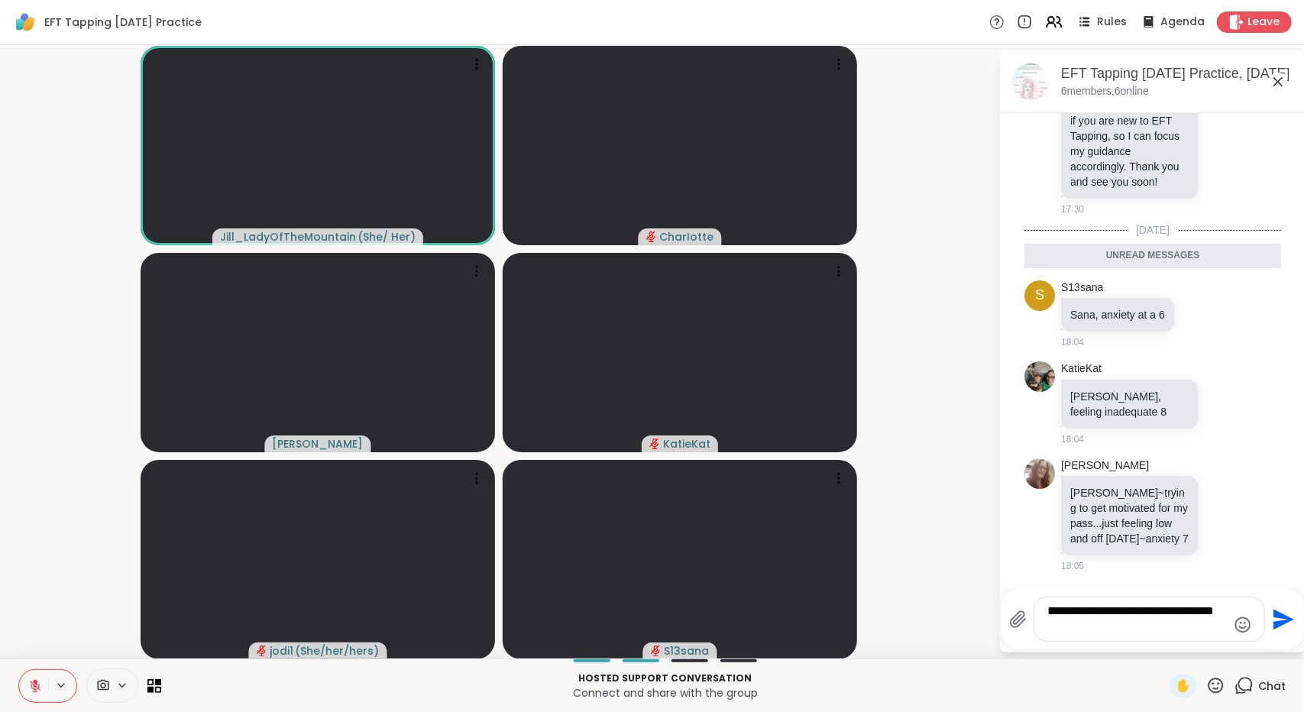
type textarea "**********"
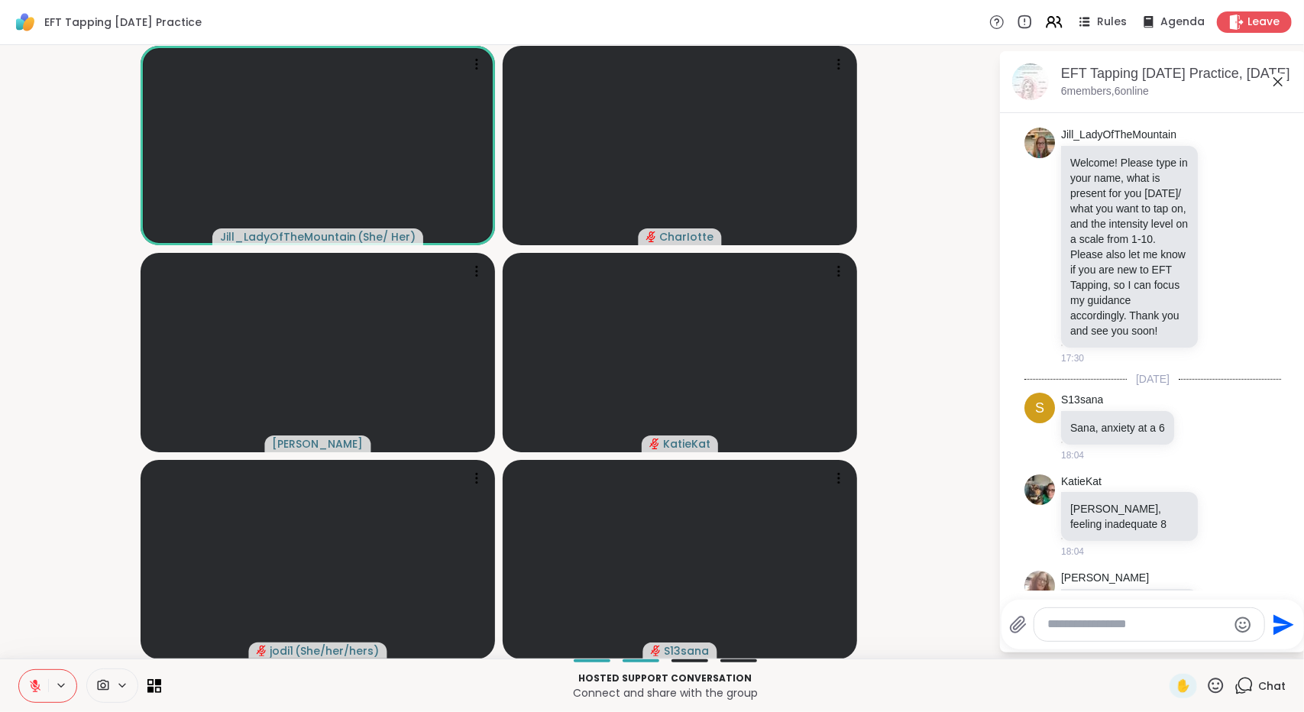
scroll to position [672, 0]
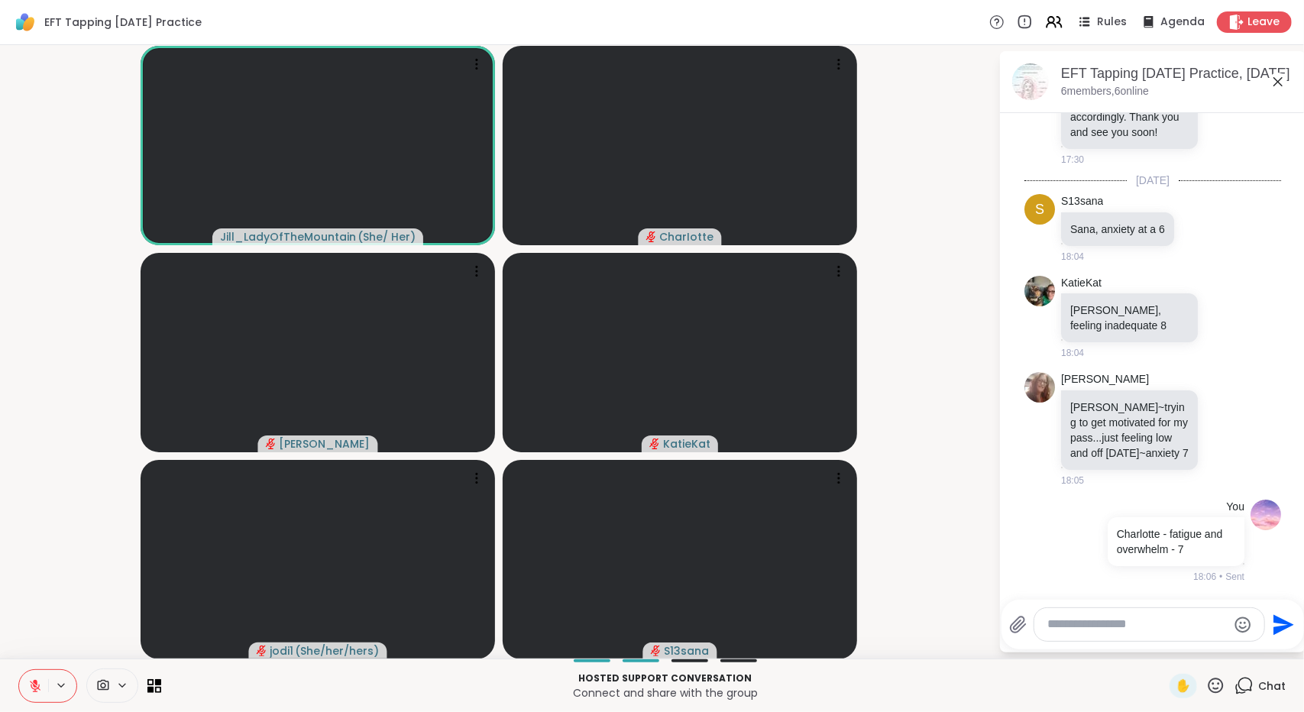
click at [0, 260] on div "[PERSON_NAME] ( She/ Her ) CharIotte [PERSON_NAME] KatieKat jodi1 ( She/her/her…" at bounding box center [652, 351] width 1304 height 613
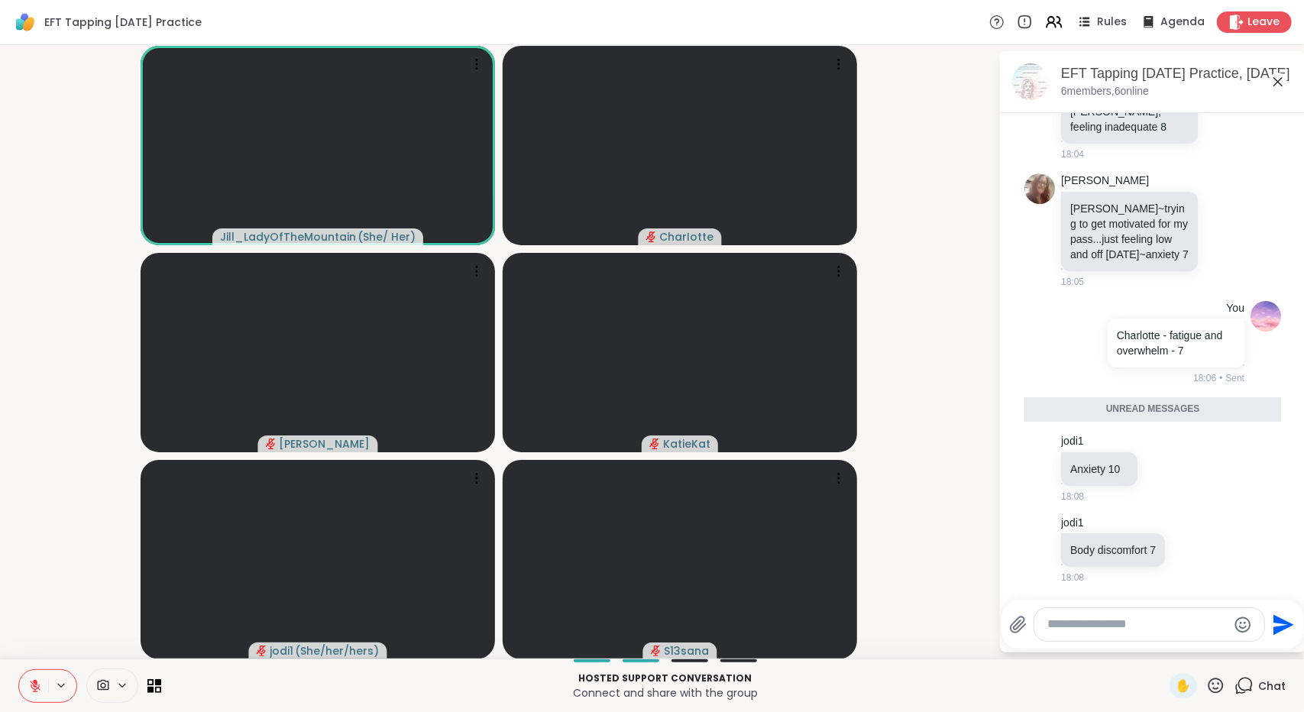
scroll to position [834, 0]
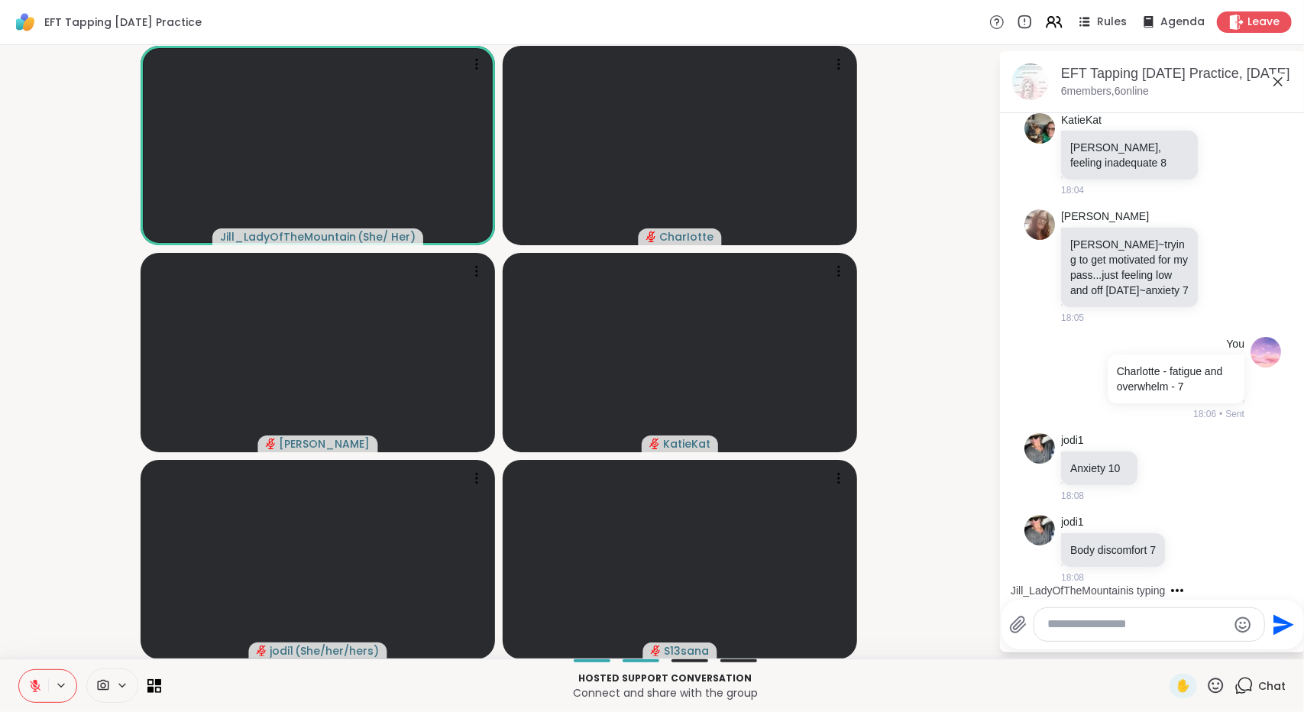
click at [709, 306] on video-player-container "[PERSON_NAME] ( She/ Her ) [PERSON_NAME] [PERSON_NAME] KatieKat jodi1 ( She/her…" at bounding box center [499, 351] width 980 height 601
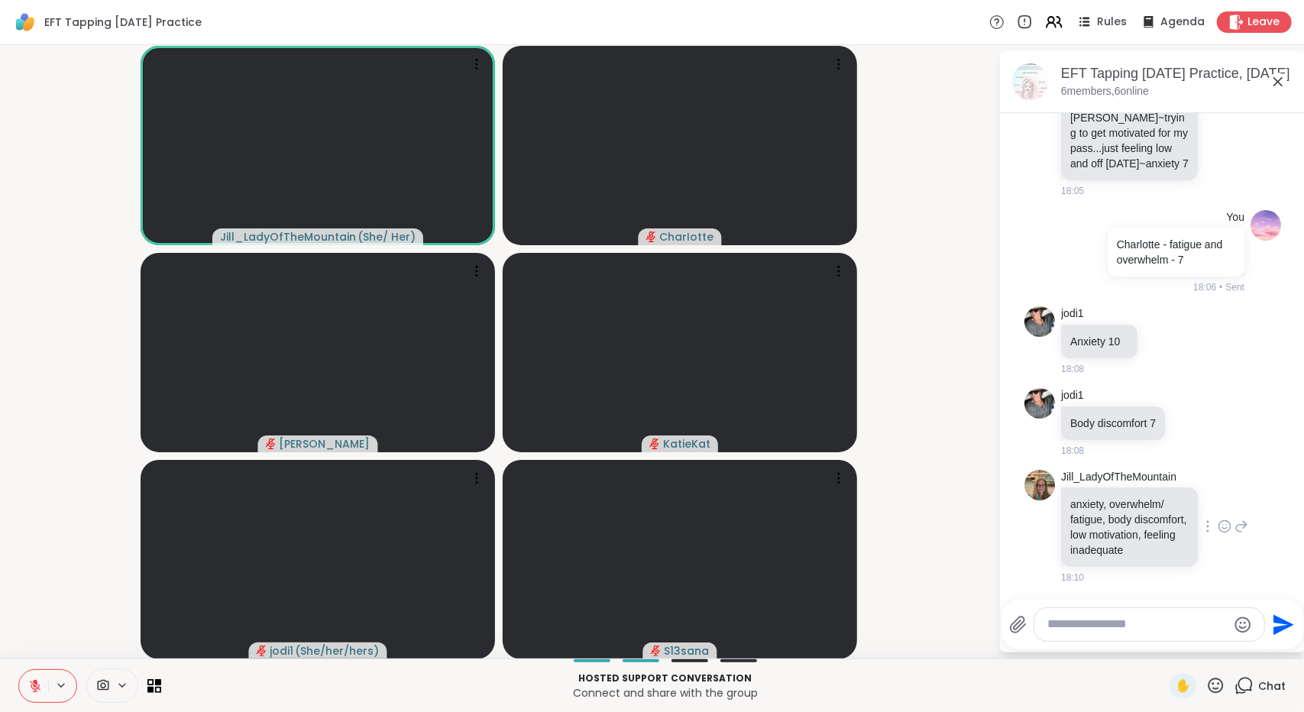
click at [709, 522] on icon at bounding box center [1225, 526] width 14 height 15
click at [709, 502] on span "Select Reaction: Thumbs up" at bounding box center [1191, 501] width 14 height 15
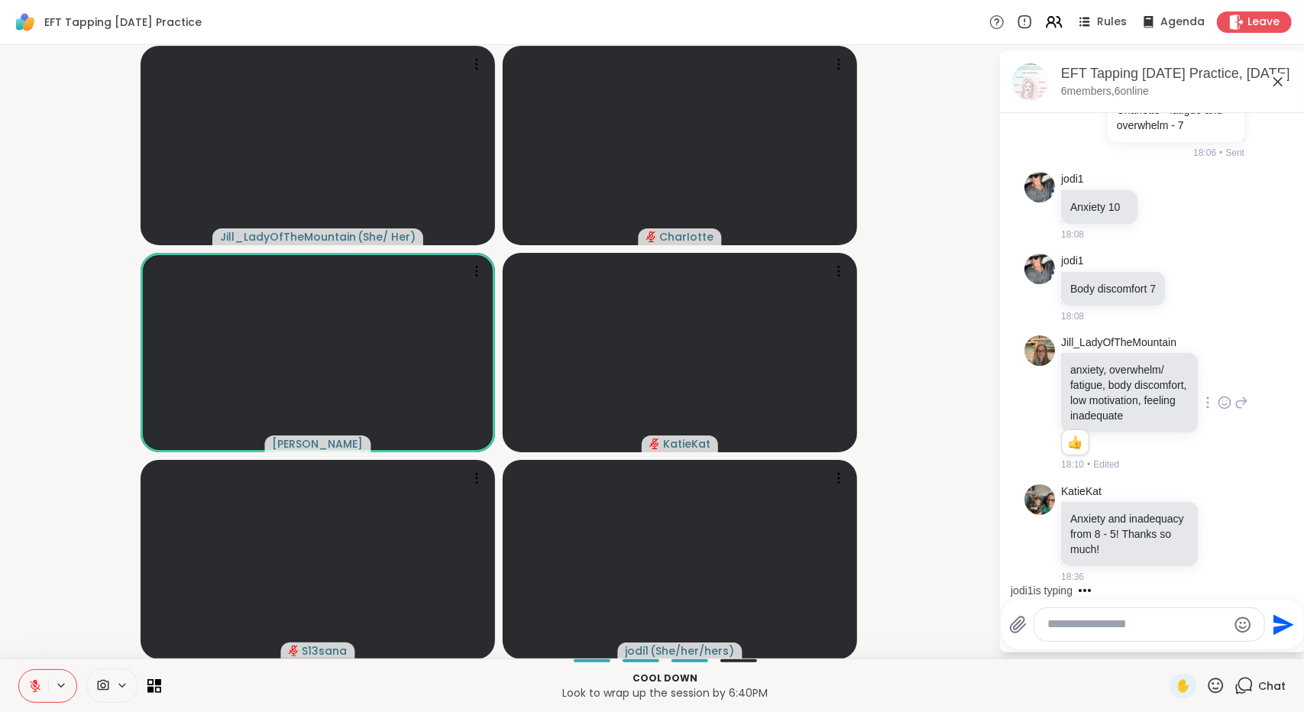
scroll to position [1131, 0]
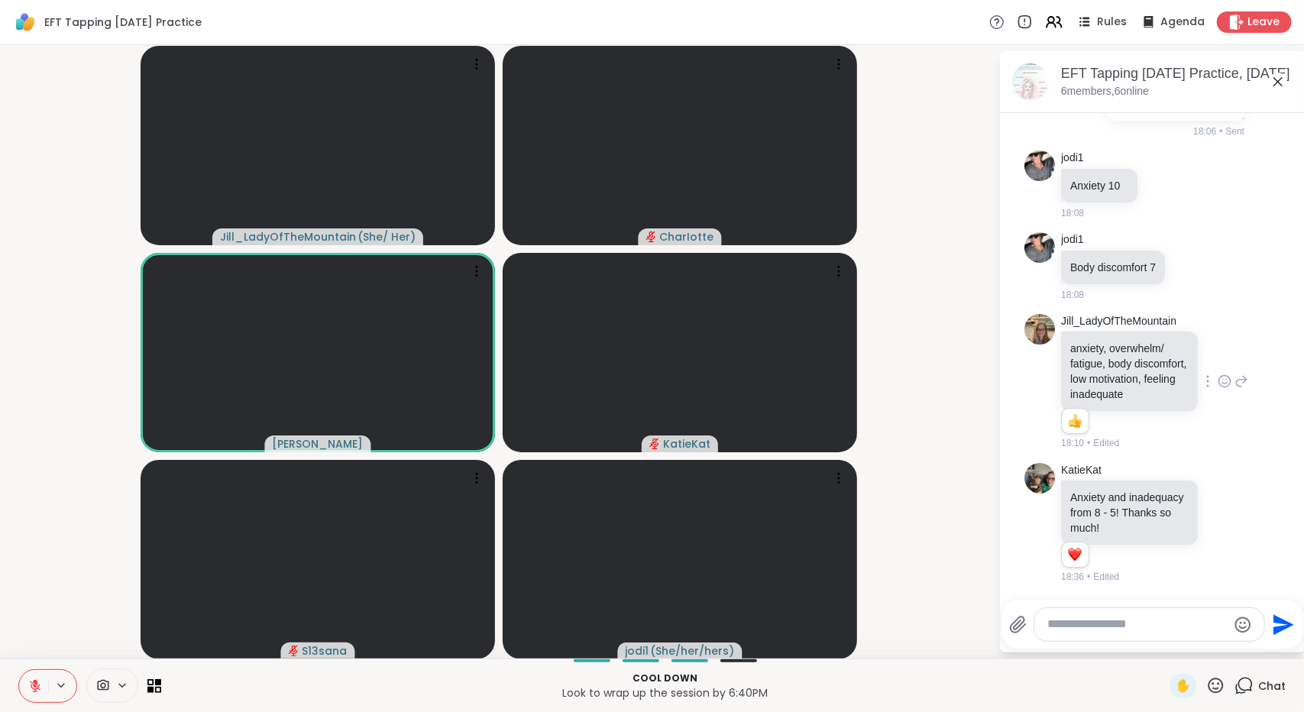
click at [709, 628] on textarea "Type your message" at bounding box center [1137, 624] width 179 height 16
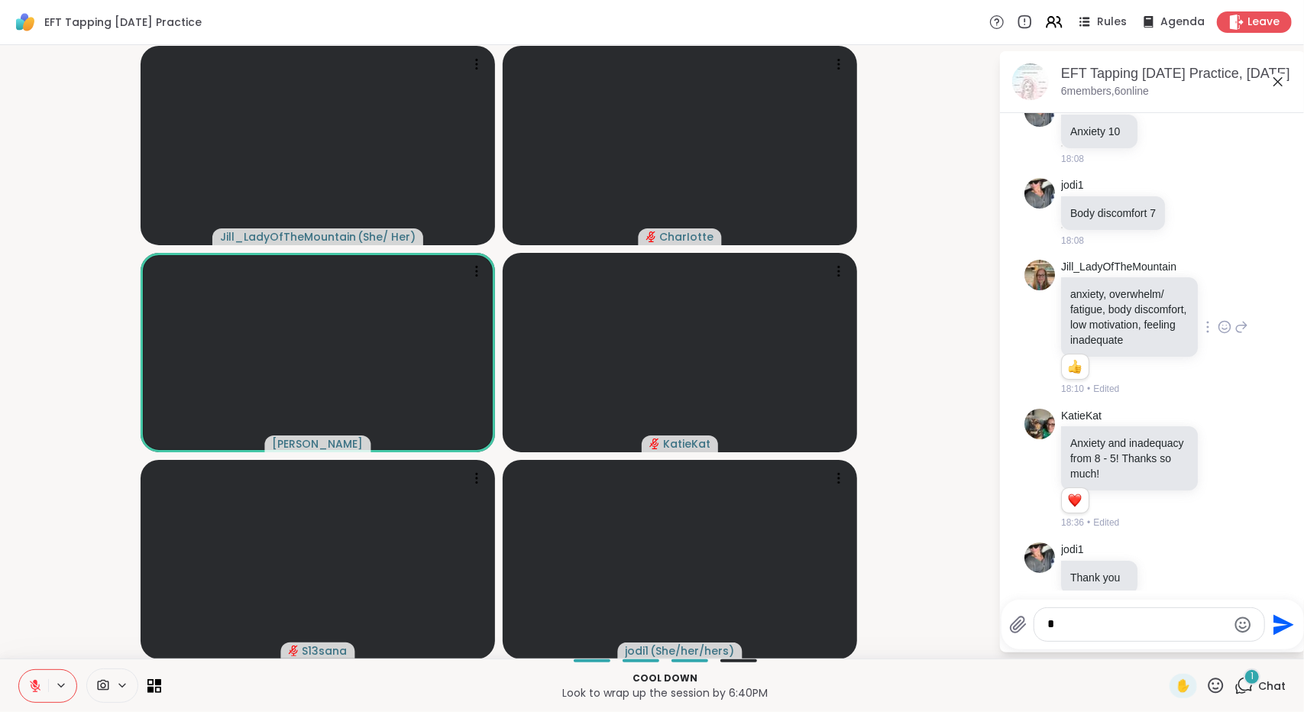
scroll to position [1212, 0]
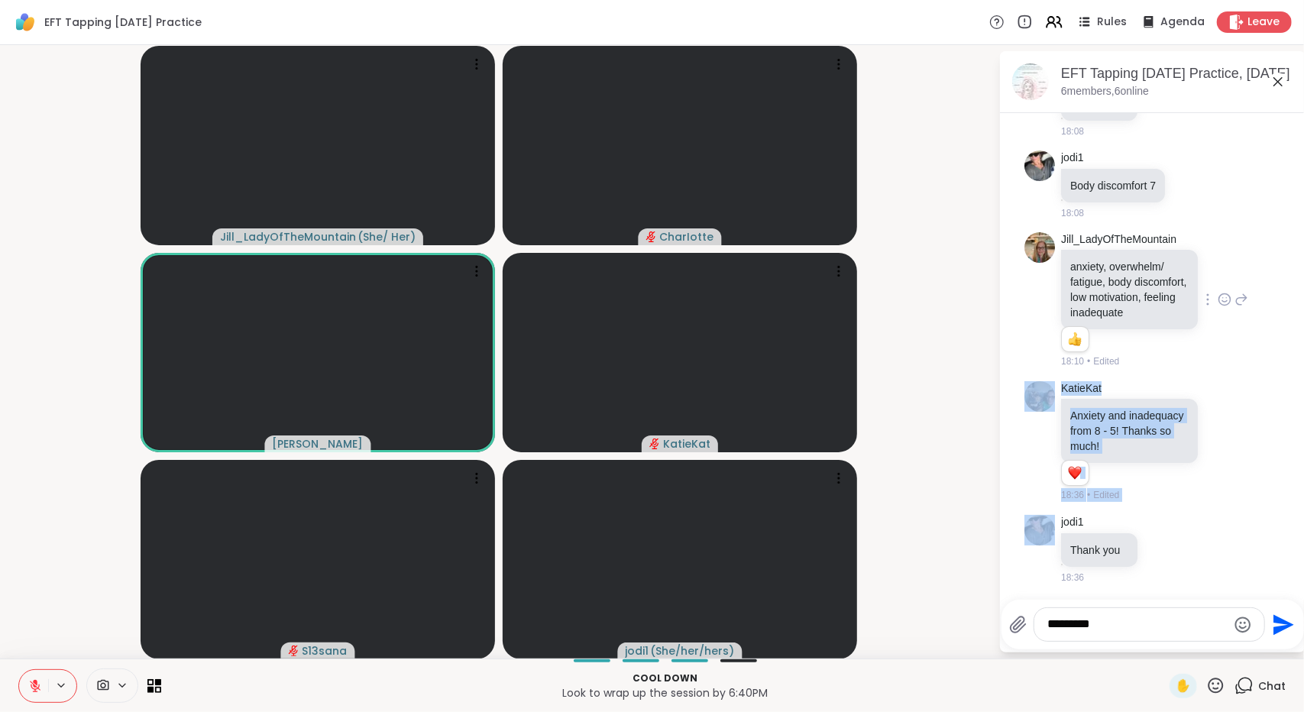
drag, startPoint x: 1281, startPoint y: 473, endPoint x: 1296, endPoint y: 335, distance: 138.3
click at [709, 335] on html "EFT Tapping [DATE] Practice Rules Agenda Leave Jill_LadyOfTheMountain ( She/ He…" at bounding box center [652, 356] width 1304 height 712
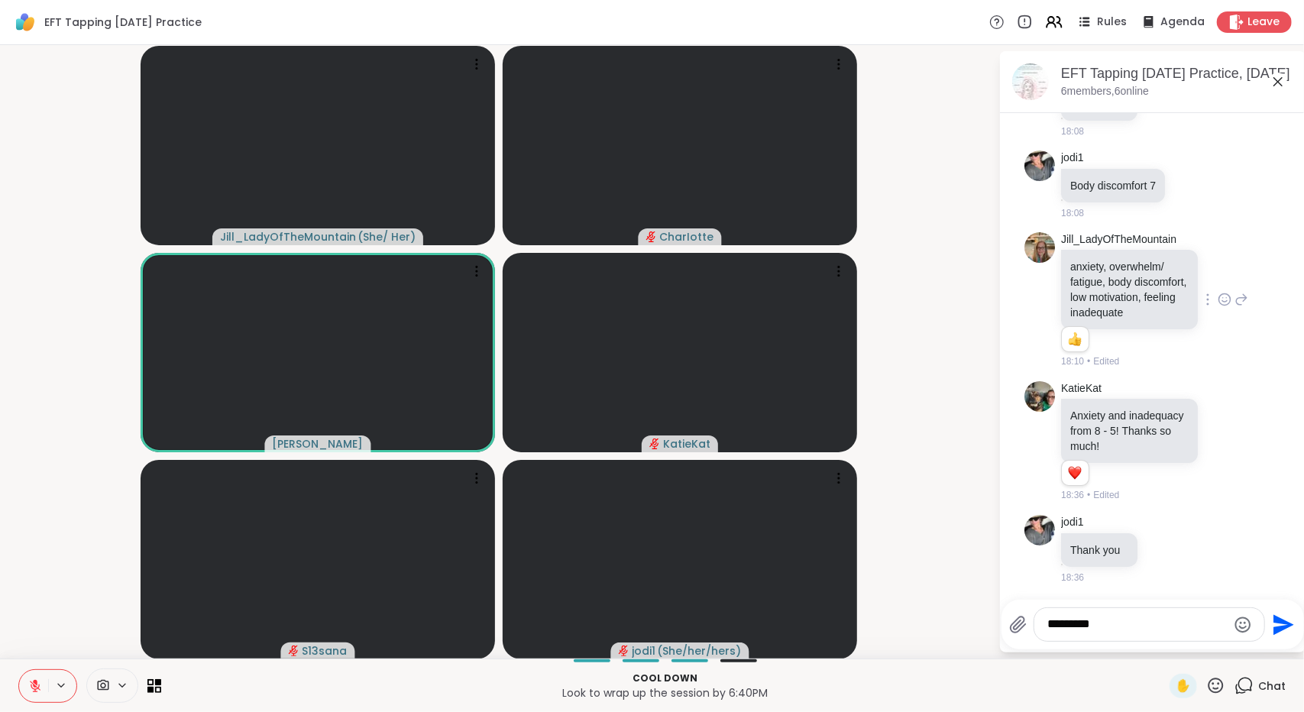
click at [709, 635] on div "*********" at bounding box center [1149, 624] width 230 height 33
click at [709, 622] on textarea "*********" at bounding box center [1137, 624] width 179 height 16
type textarea "**********"
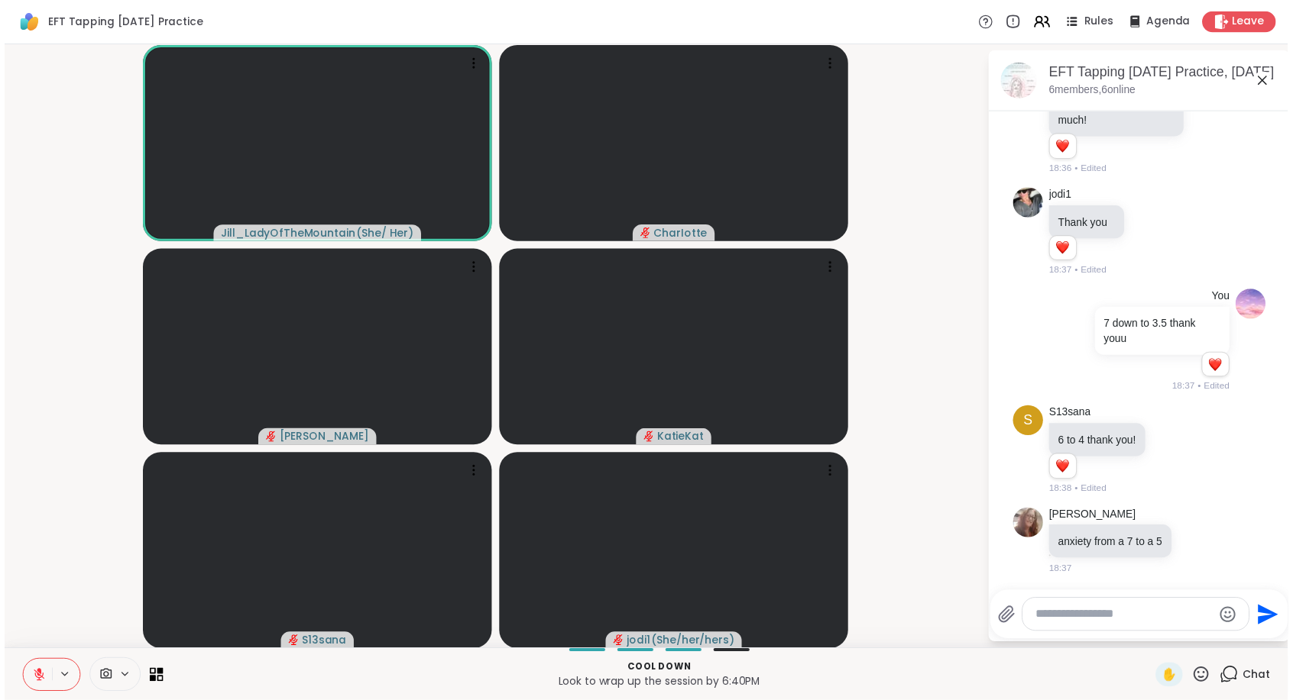
scroll to position [1573, 0]
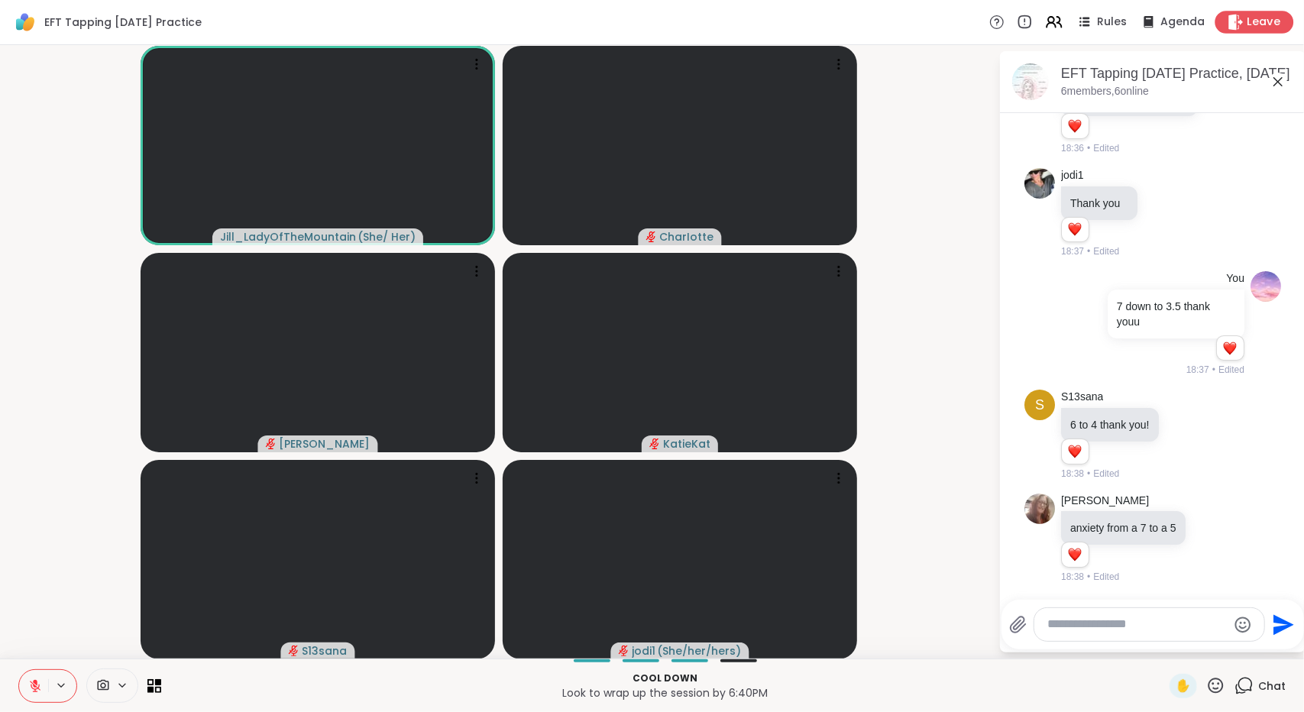
click at [709, 31] on div "Leave" at bounding box center [1254, 22] width 79 height 22
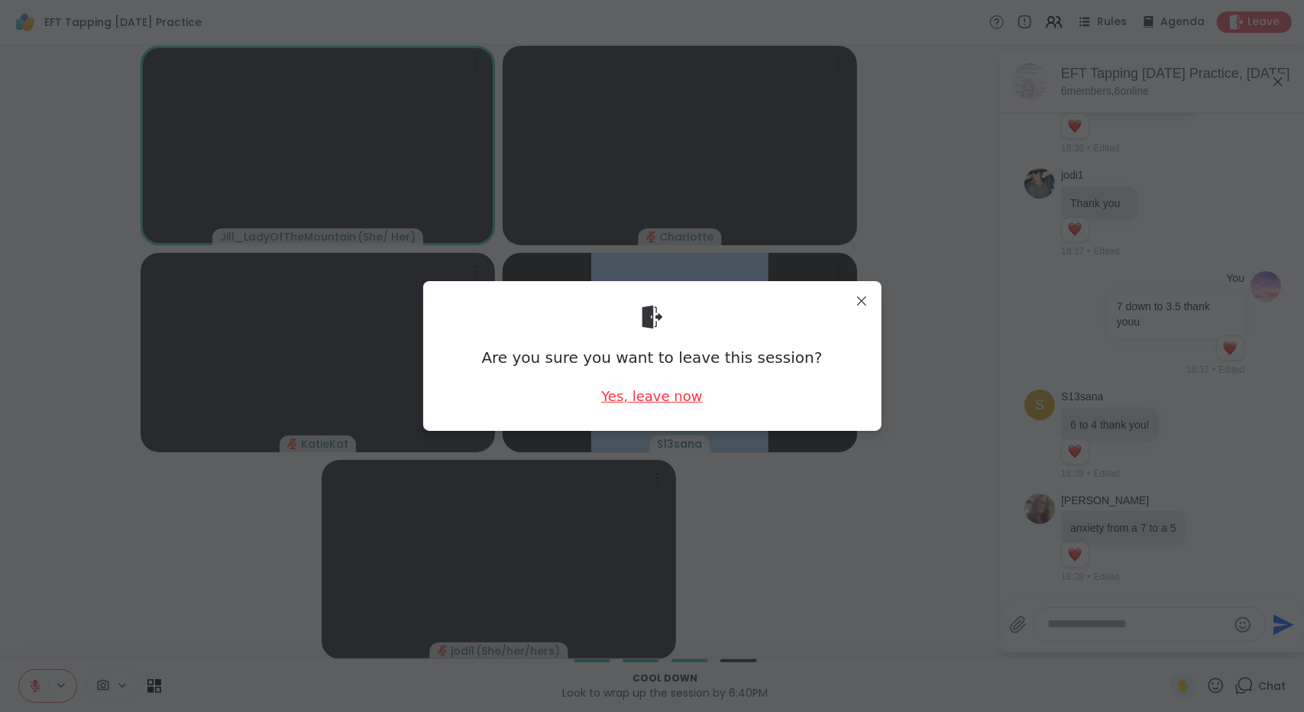
click at [620, 403] on div "Yes, leave now" at bounding box center [651, 396] width 101 height 19
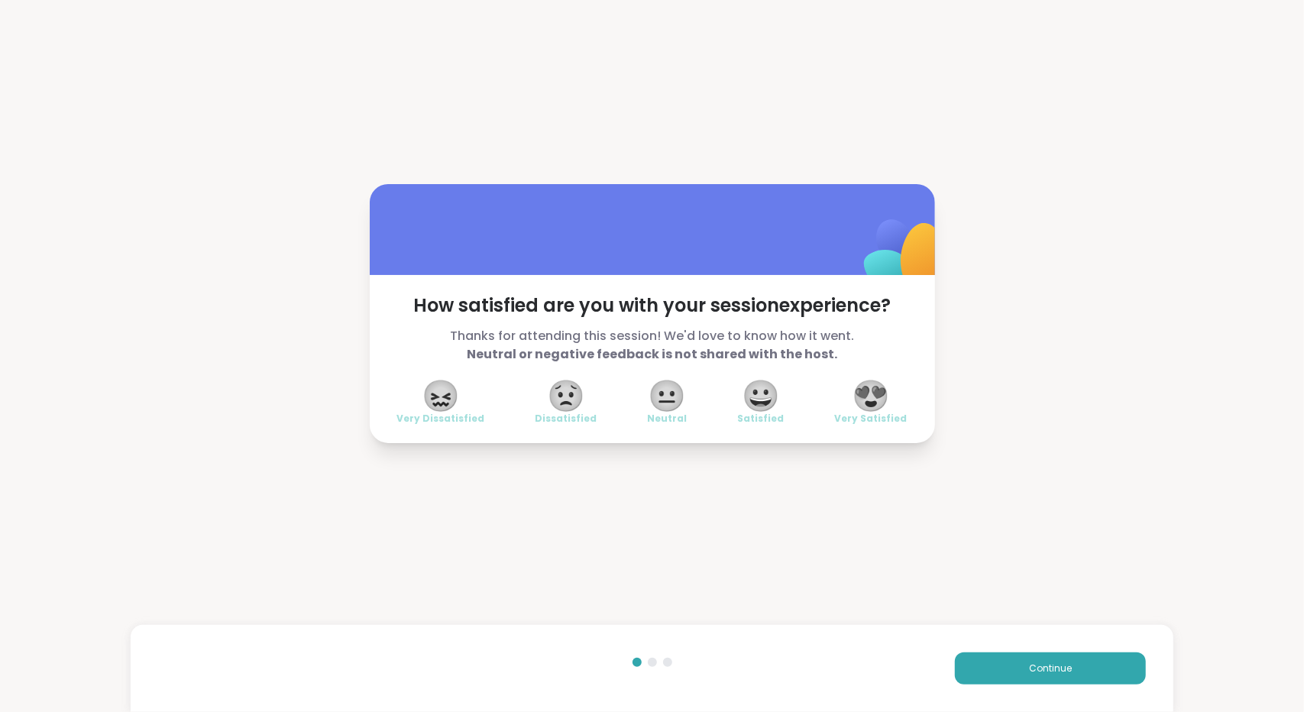
click at [709, 396] on span "😍" at bounding box center [871, 396] width 38 height 28
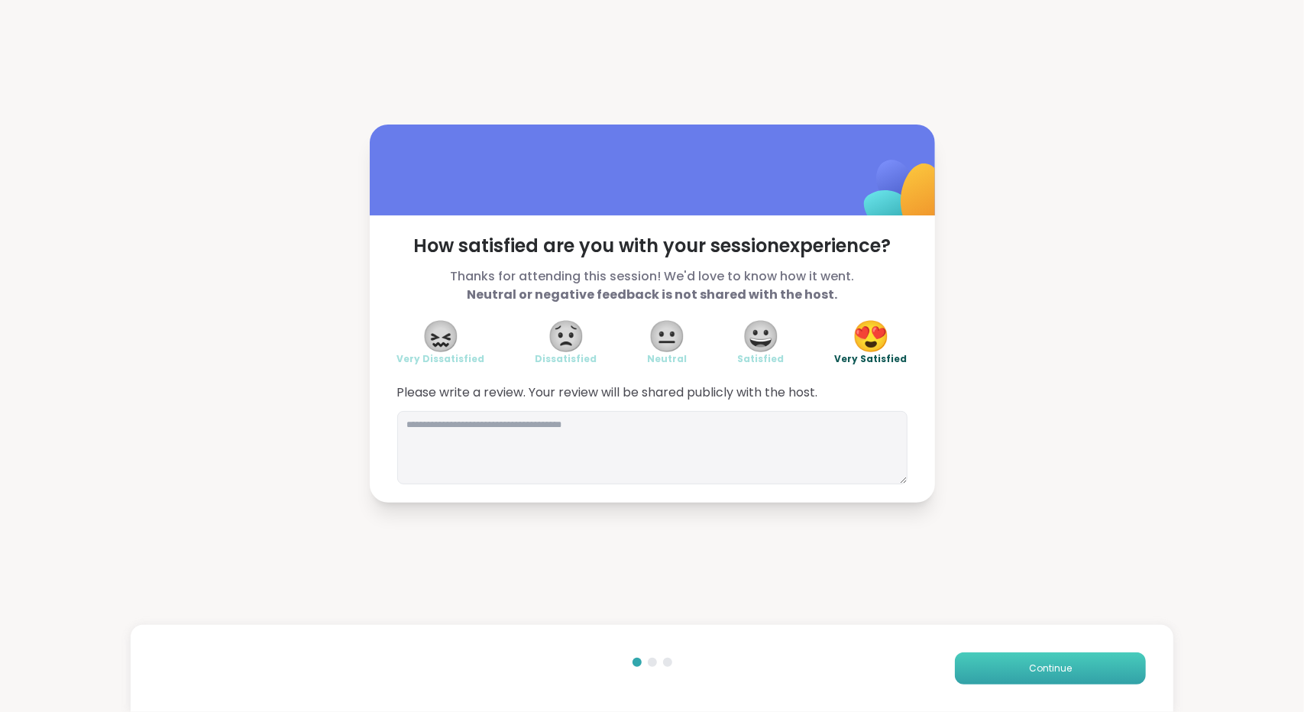
click at [709, 664] on button "Continue" at bounding box center [1050, 668] width 191 height 32
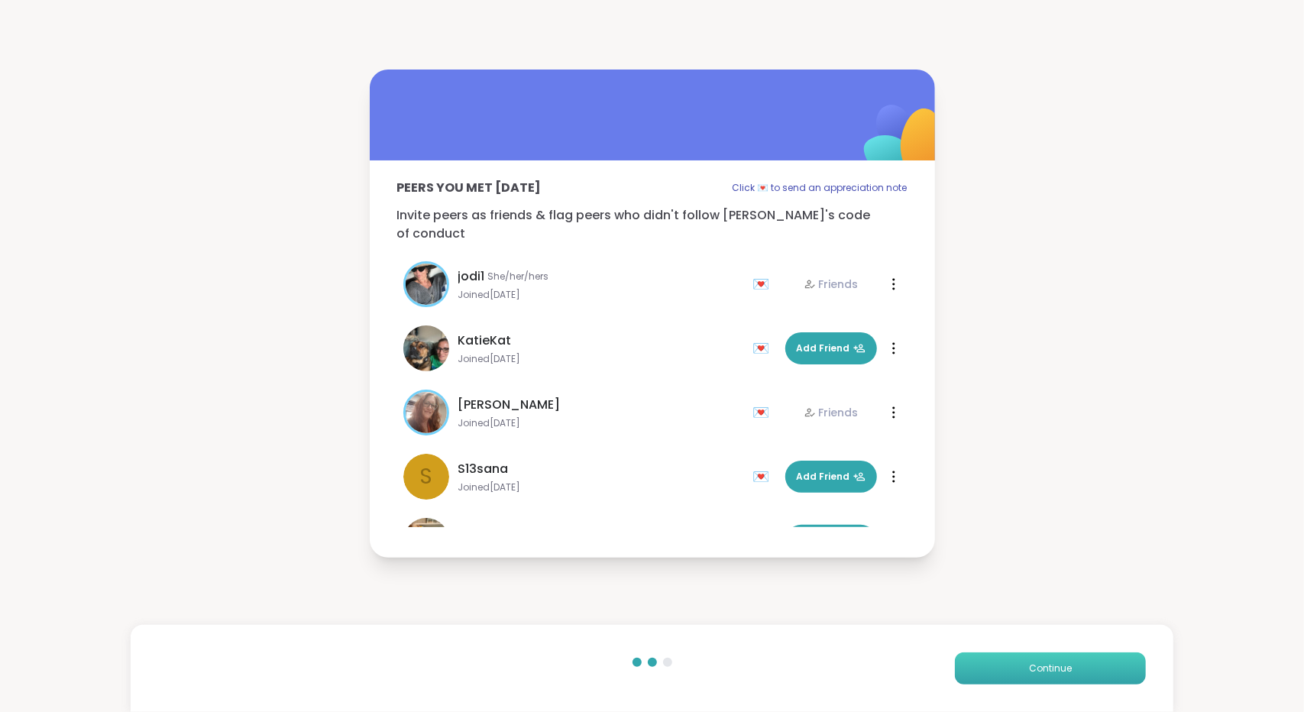
click at [709, 664] on button "Continue" at bounding box center [1050, 668] width 191 height 32
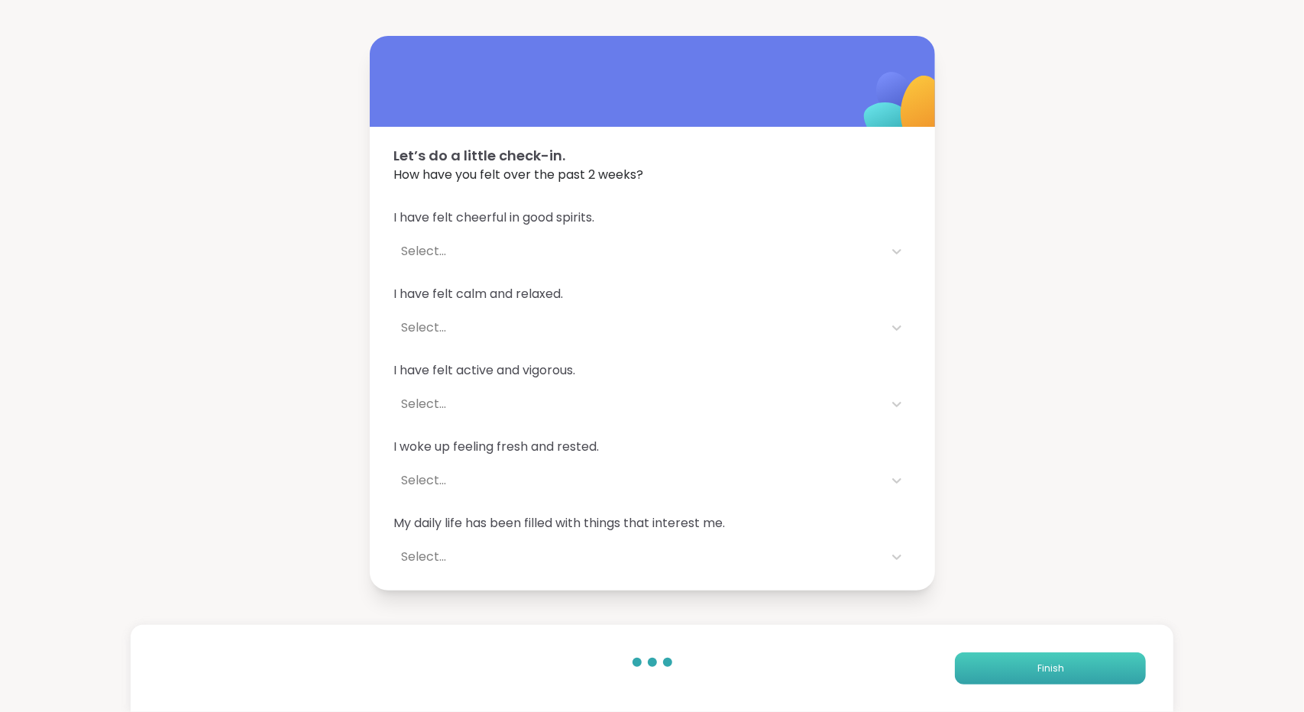
click at [709, 660] on button "Finish" at bounding box center [1050, 668] width 191 height 32
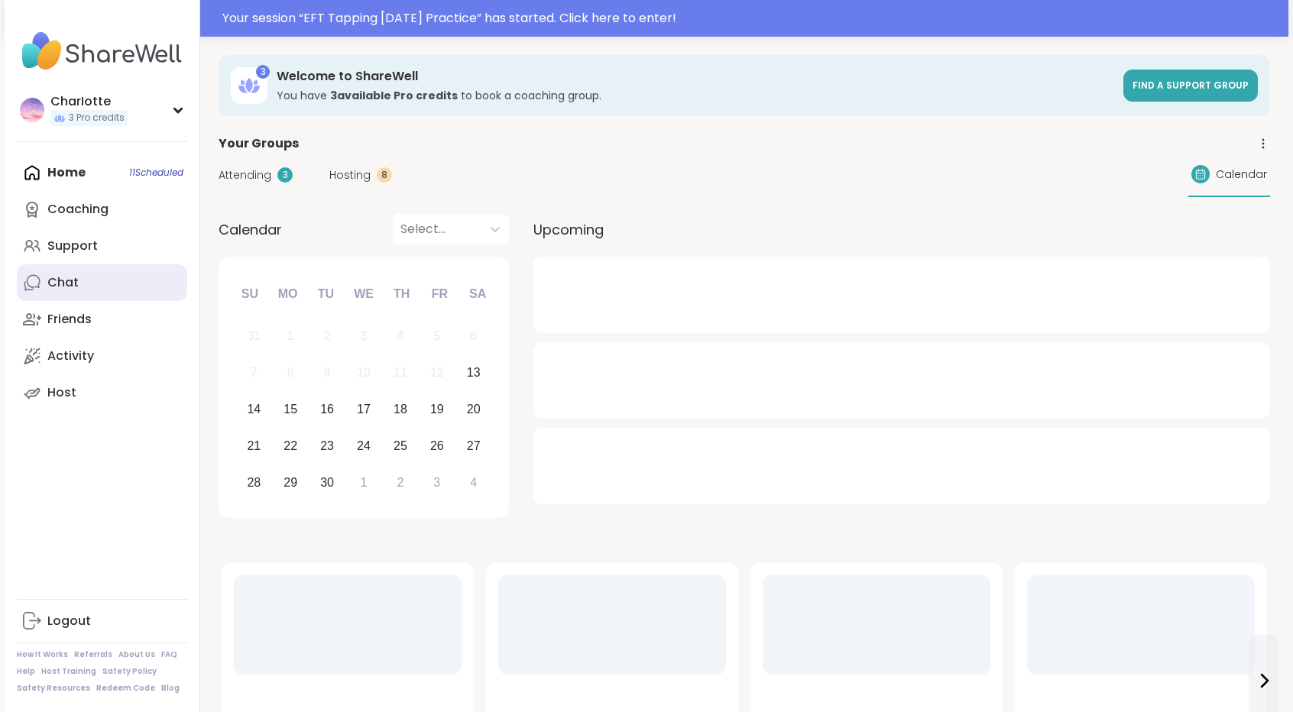
drag, startPoint x: 0, startPoint y: 0, endPoint x: 55, endPoint y: 279, distance: 284.2
click at [55, 279] on div "Chat" at bounding box center [62, 282] width 31 height 17
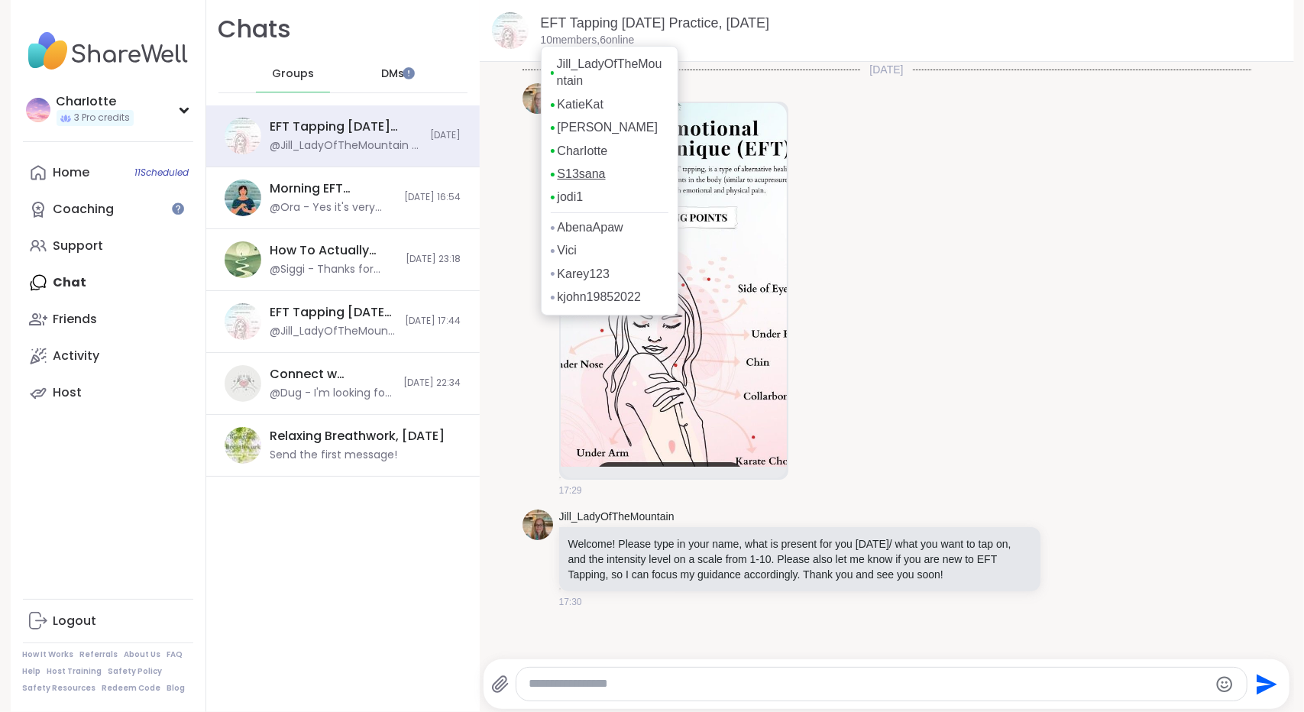
click at [571, 180] on link "S13sana" at bounding box center [582, 174] width 48 height 17
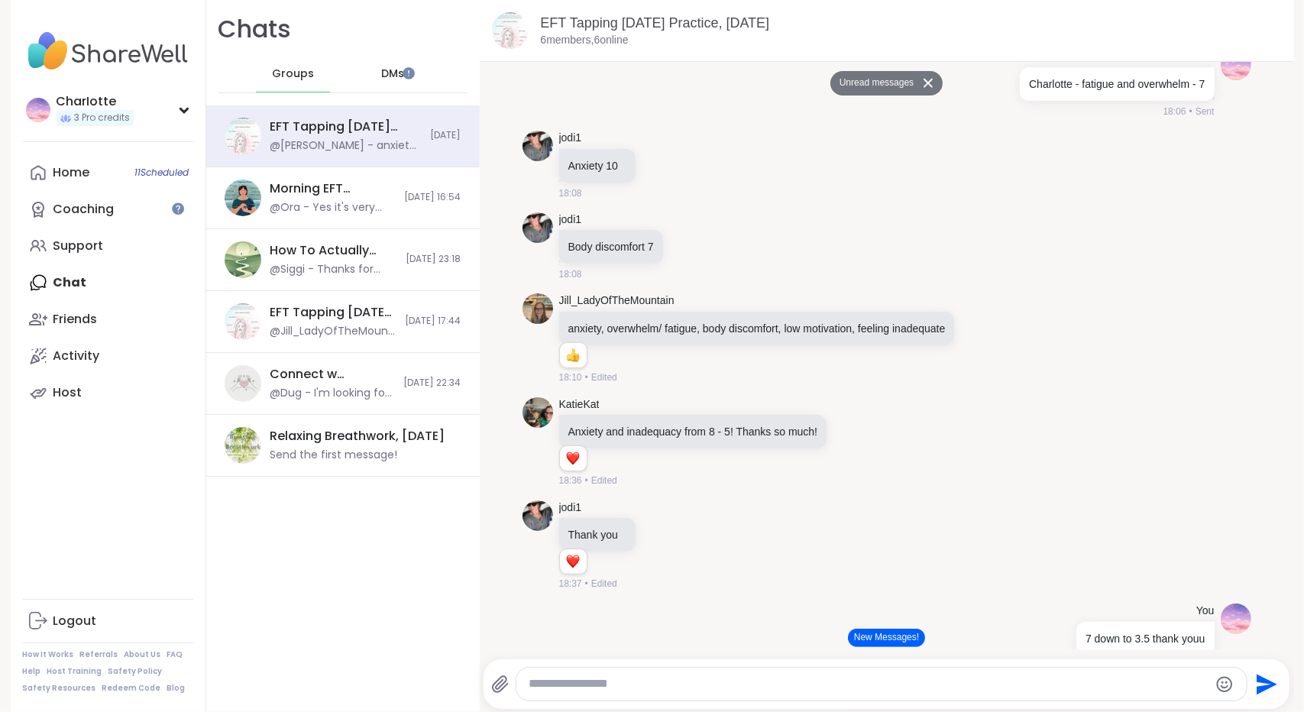
click at [849, 638] on button "New Messages!" at bounding box center [886, 638] width 77 height 18
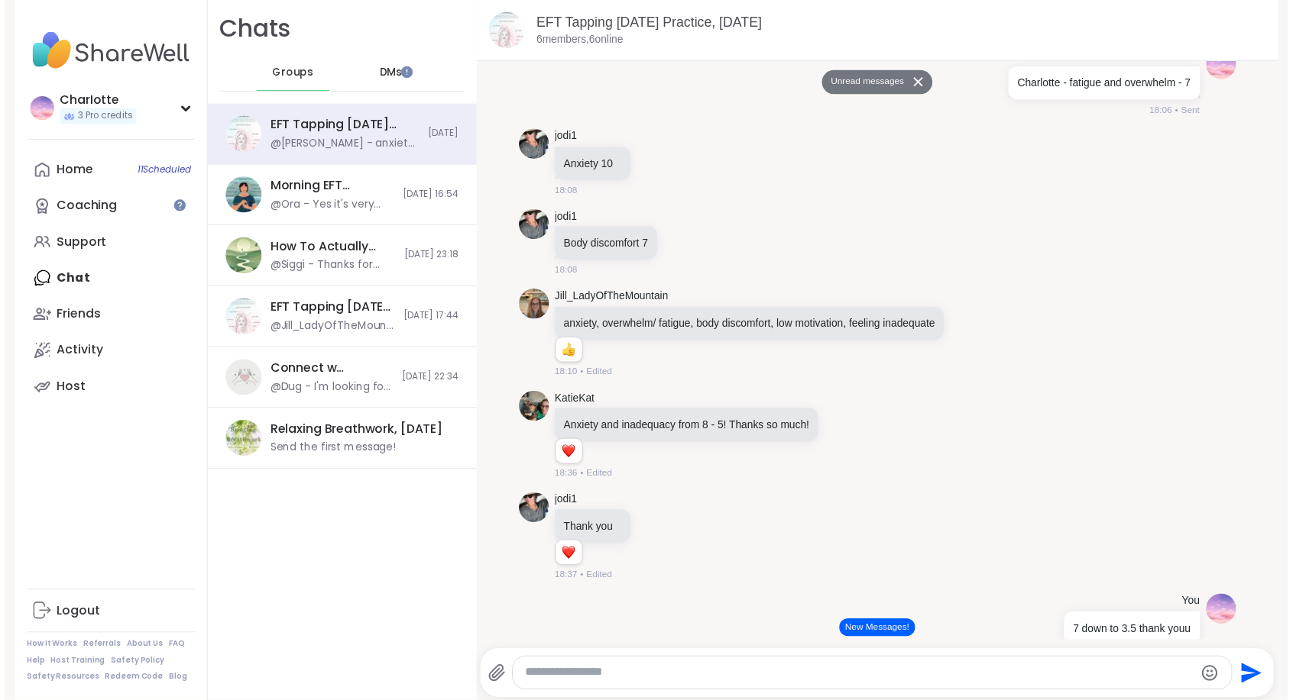
scroll to position [1117, 0]
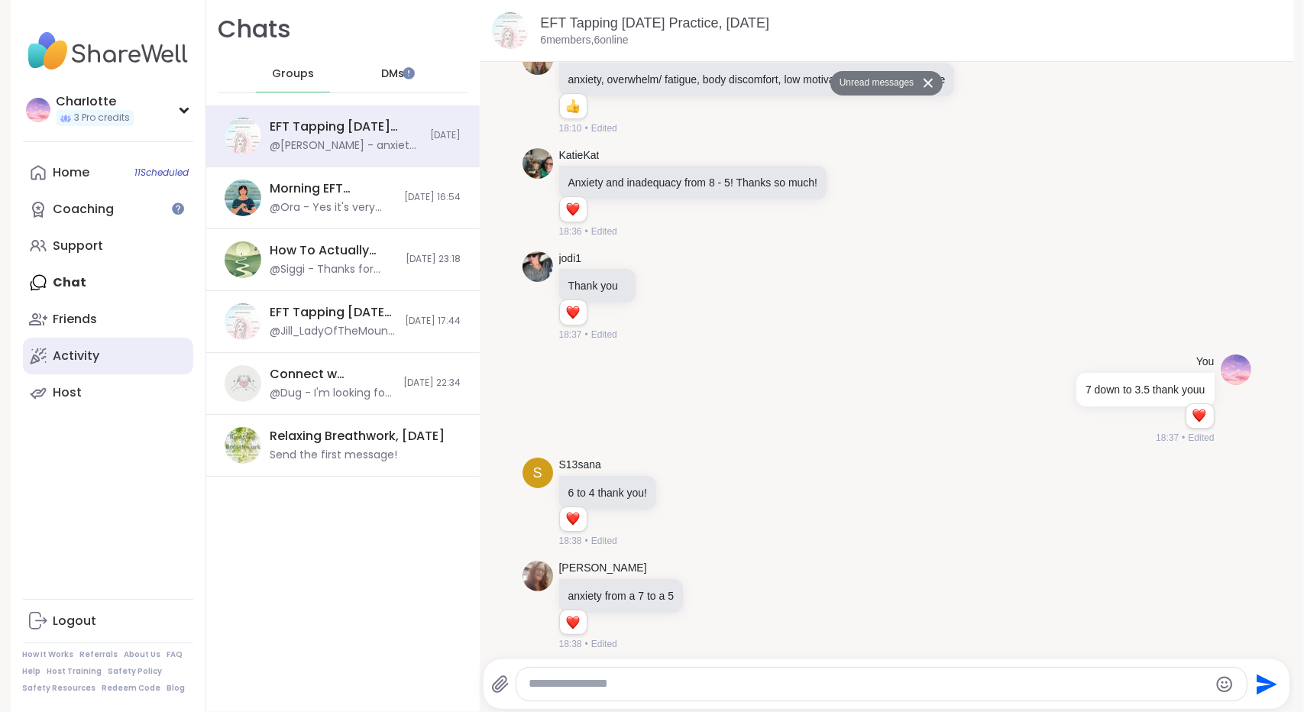
click at [63, 349] on div "Activity" at bounding box center [76, 356] width 47 height 17
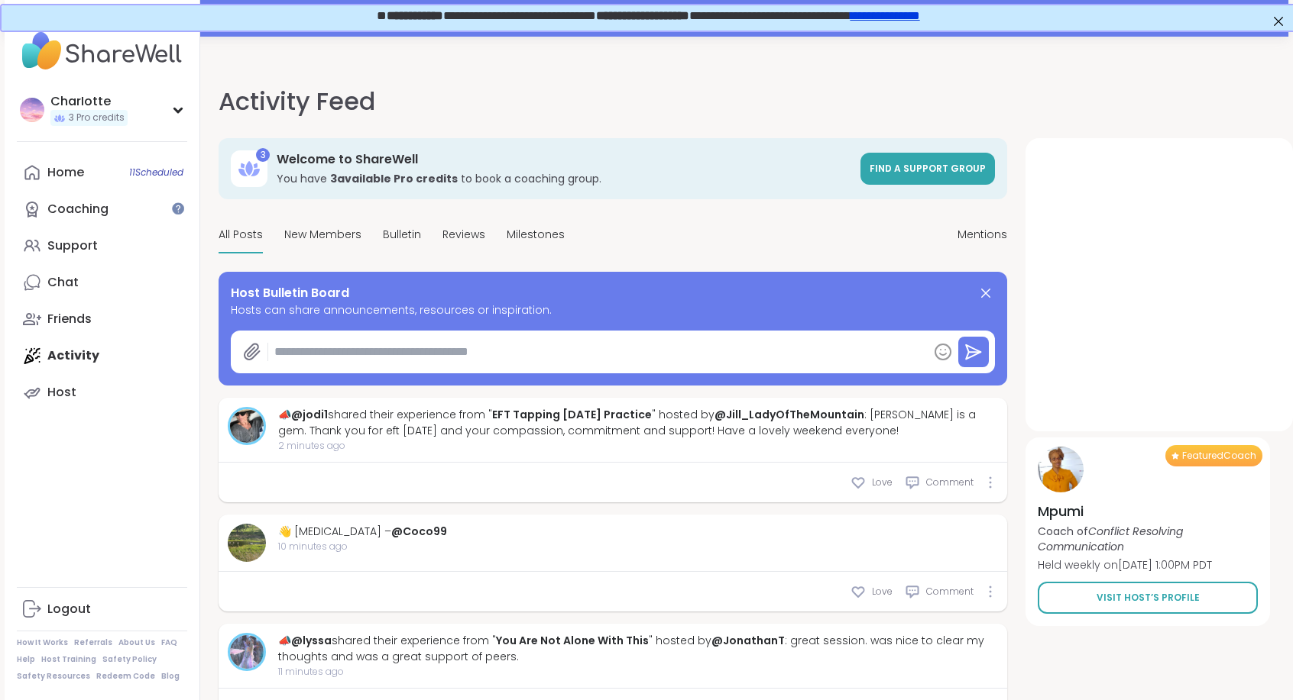
type textarea "*"
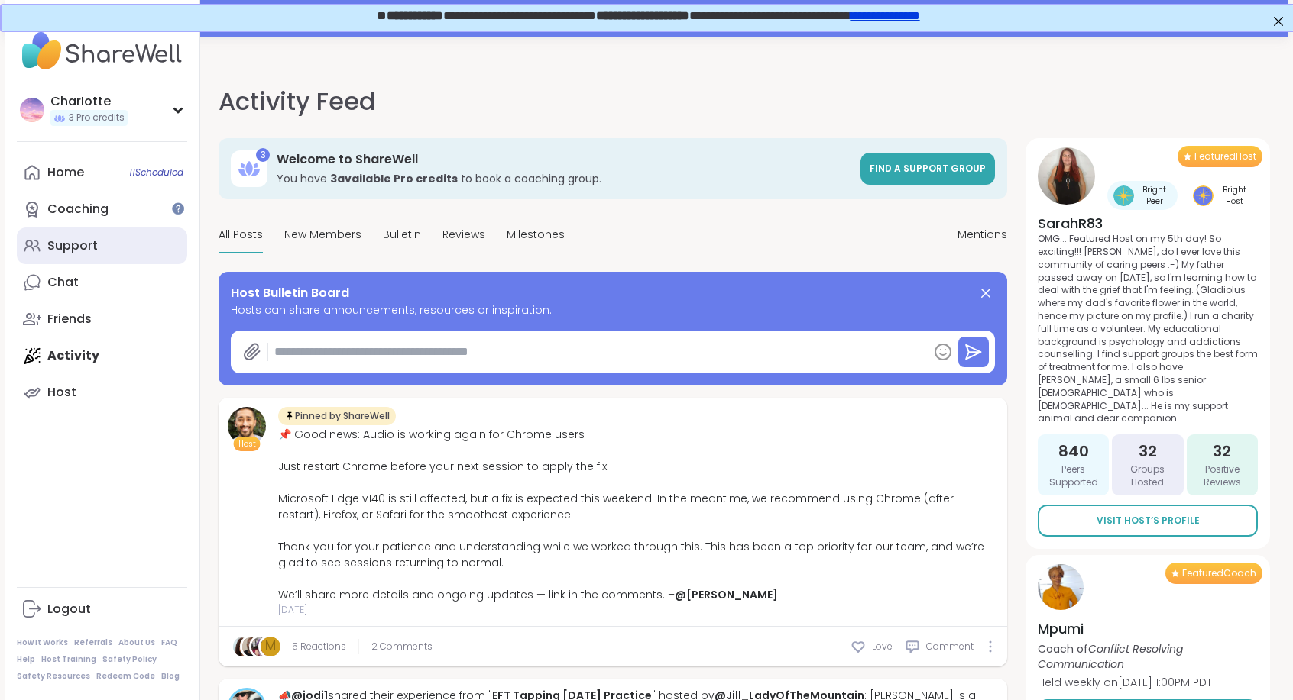
click at [130, 244] on link "Support" at bounding box center [102, 246] width 170 height 37
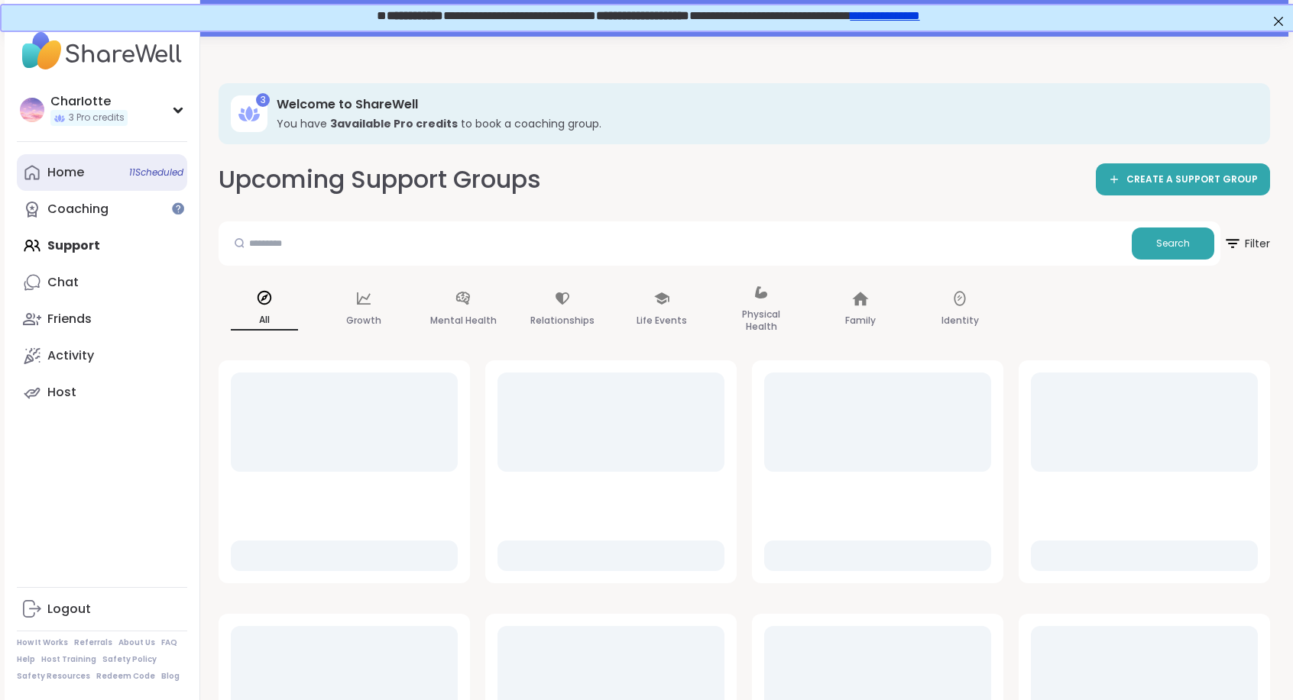
click at [115, 173] on link "Home 11 Scheduled" at bounding box center [102, 172] width 170 height 37
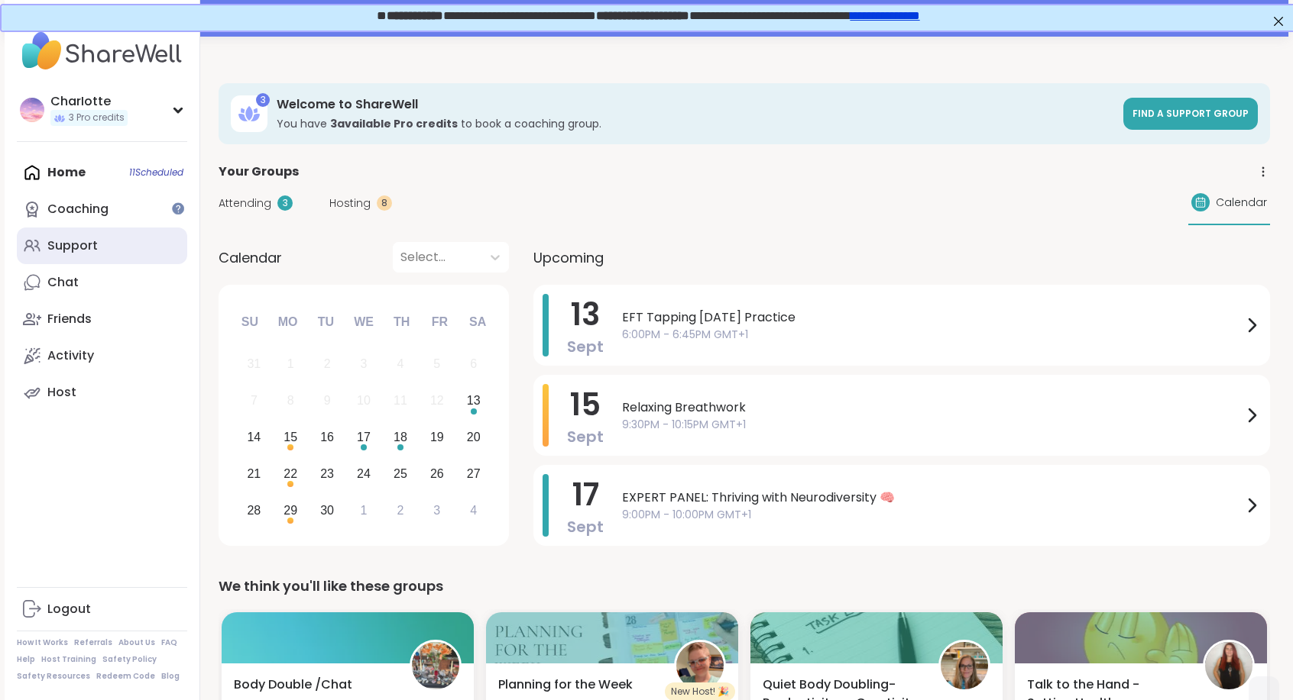
click at [108, 247] on link "Support" at bounding box center [102, 246] width 170 height 37
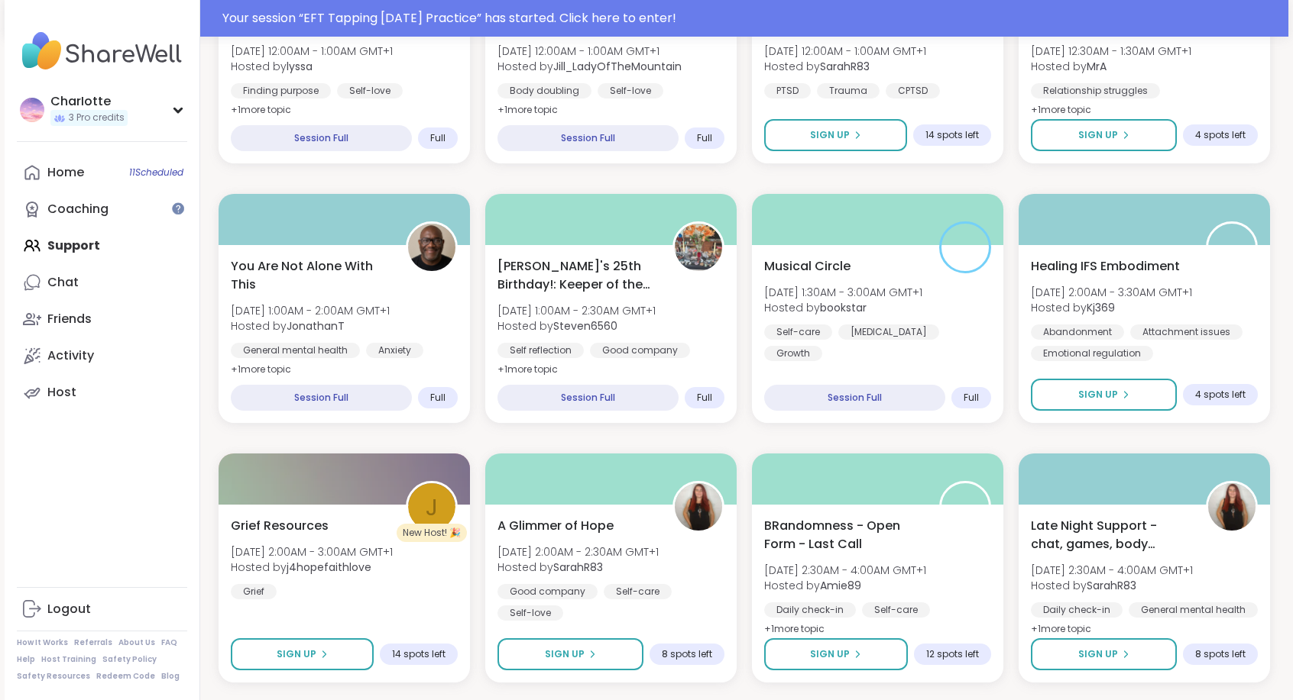
scroll to position [1467, 0]
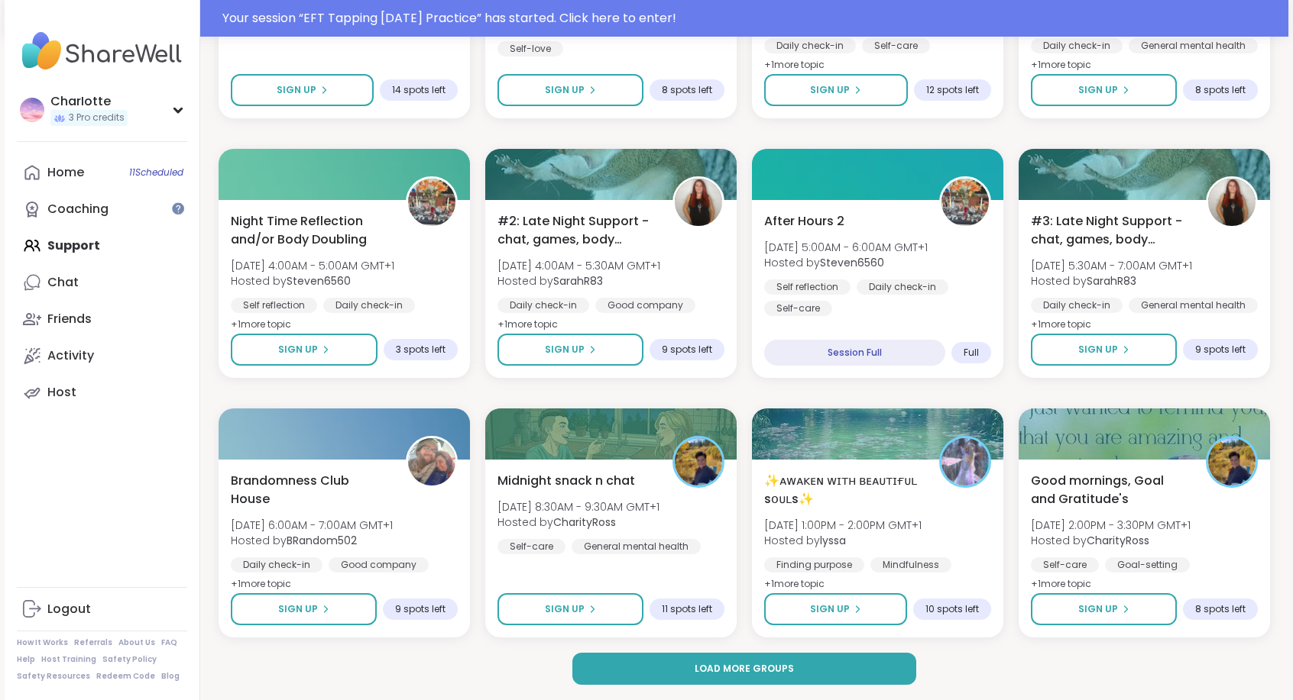
scroll to position [180, 0]
